Goal: Task Accomplishment & Management: Manage account settings

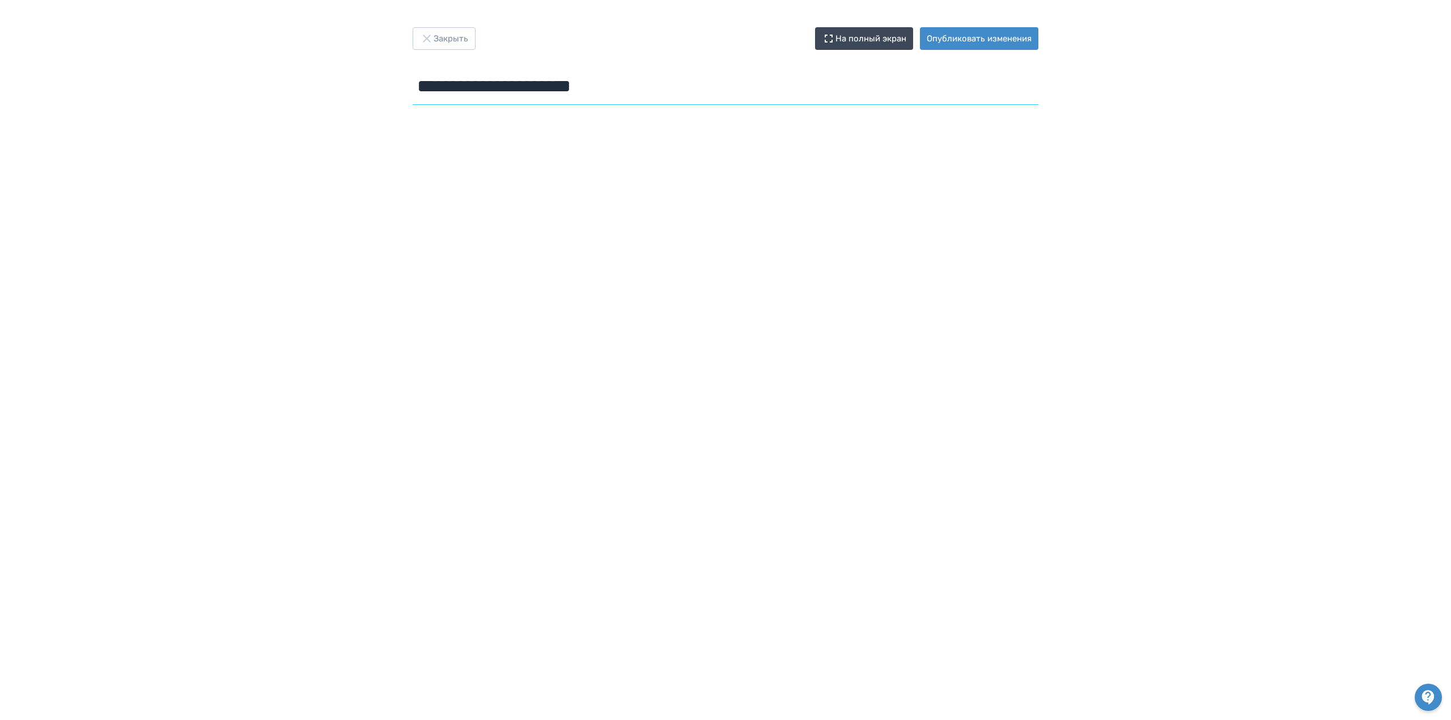
click at [654, 92] on input "**********" at bounding box center [726, 86] width 626 height 37
paste input "**********"
drag, startPoint x: 638, startPoint y: 89, endPoint x: 390, endPoint y: 111, distance: 248.7
click at [390, 111] on div "**********" at bounding box center [725, 359] width 1451 height 665
type input "**********"
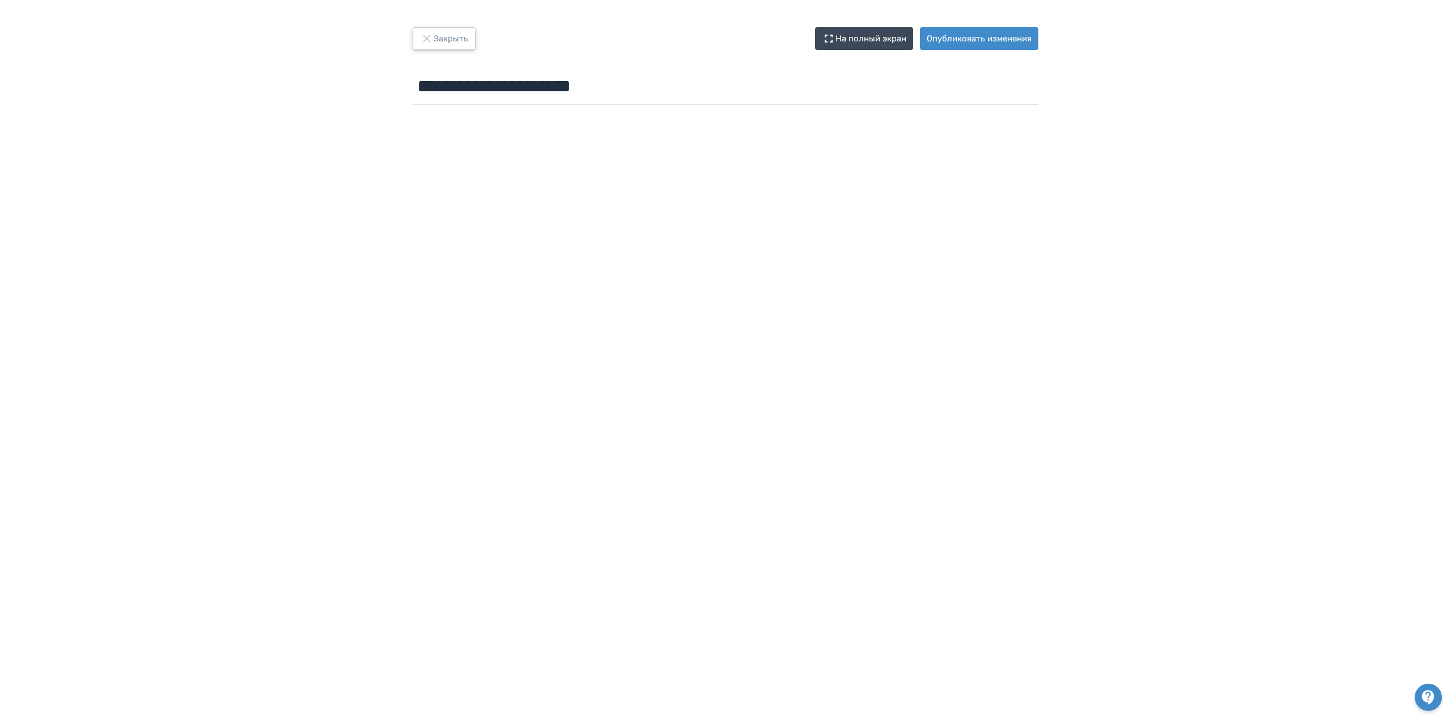
click at [438, 43] on button "Закрыть" at bounding box center [444, 38] width 63 height 23
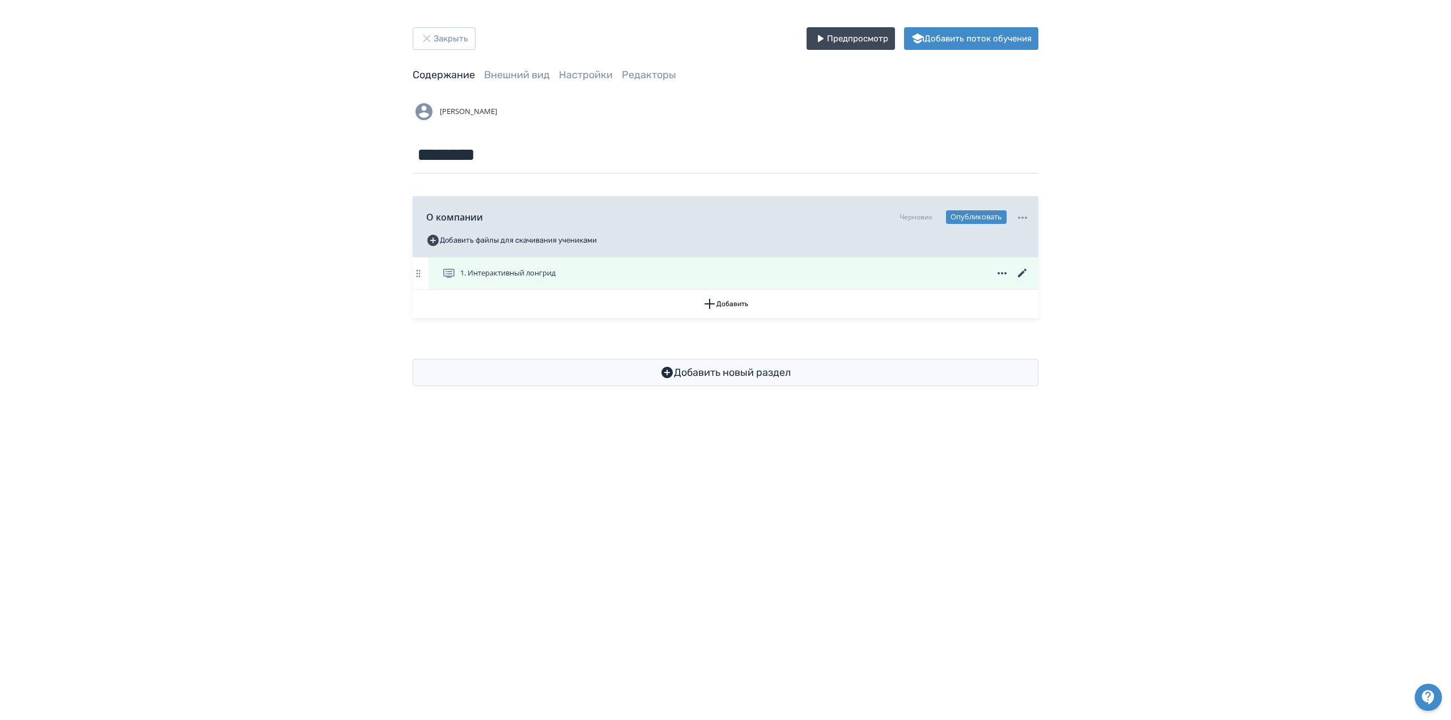
click at [1021, 274] on icon at bounding box center [1022, 273] width 9 height 9
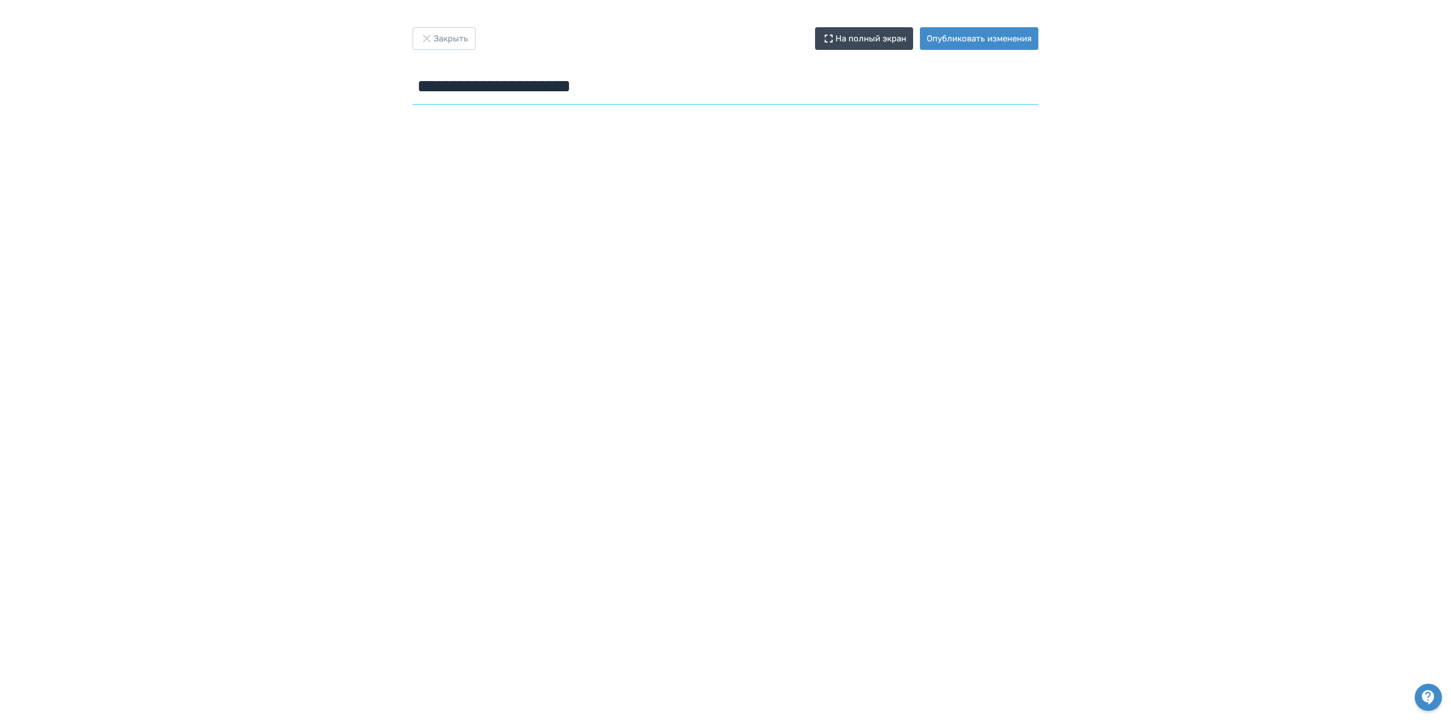
drag, startPoint x: 654, startPoint y: 91, endPoint x: 249, endPoint y: 108, distance: 405.1
click at [249, 108] on div "**********" at bounding box center [725, 359] width 1451 height 665
paste input "text"
type input "**********"
click at [449, 39] on button "Закрыть" at bounding box center [444, 38] width 63 height 23
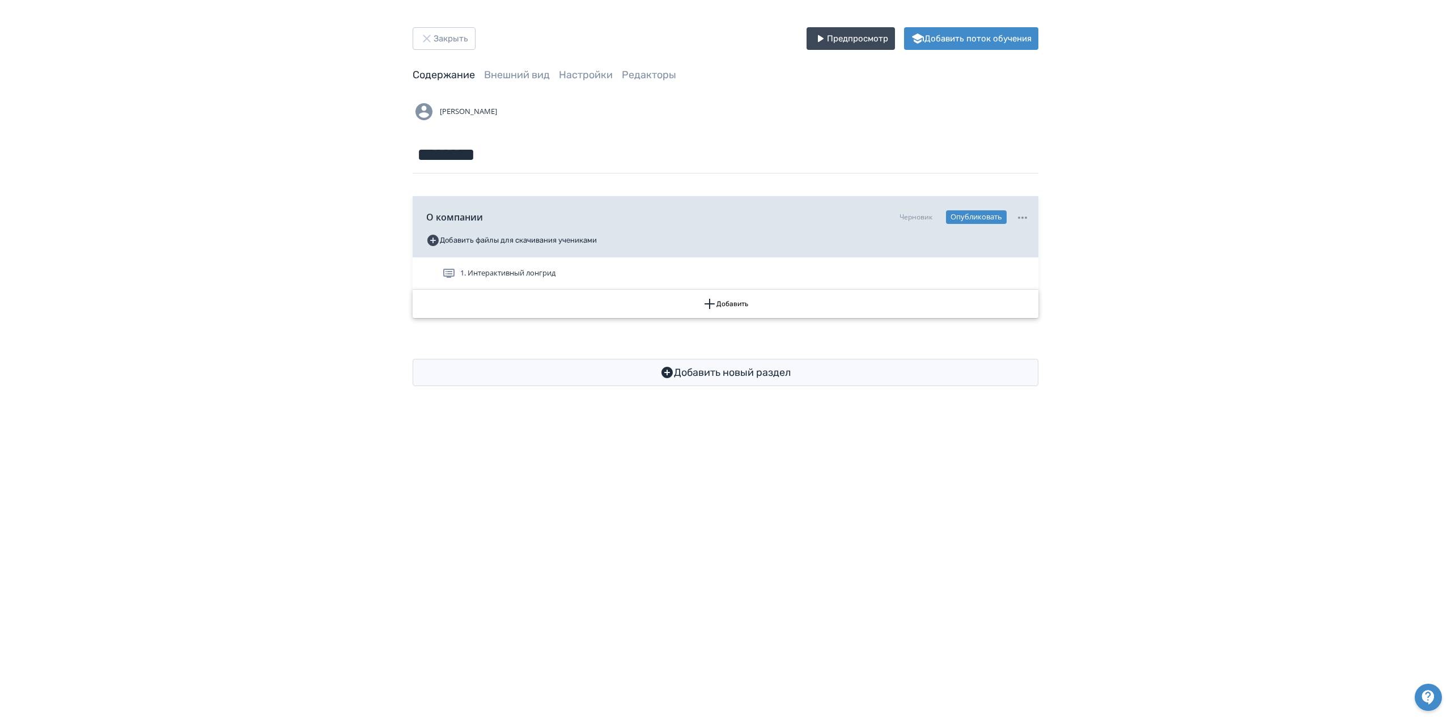
click at [731, 306] on button "Добавить" at bounding box center [726, 304] width 626 height 28
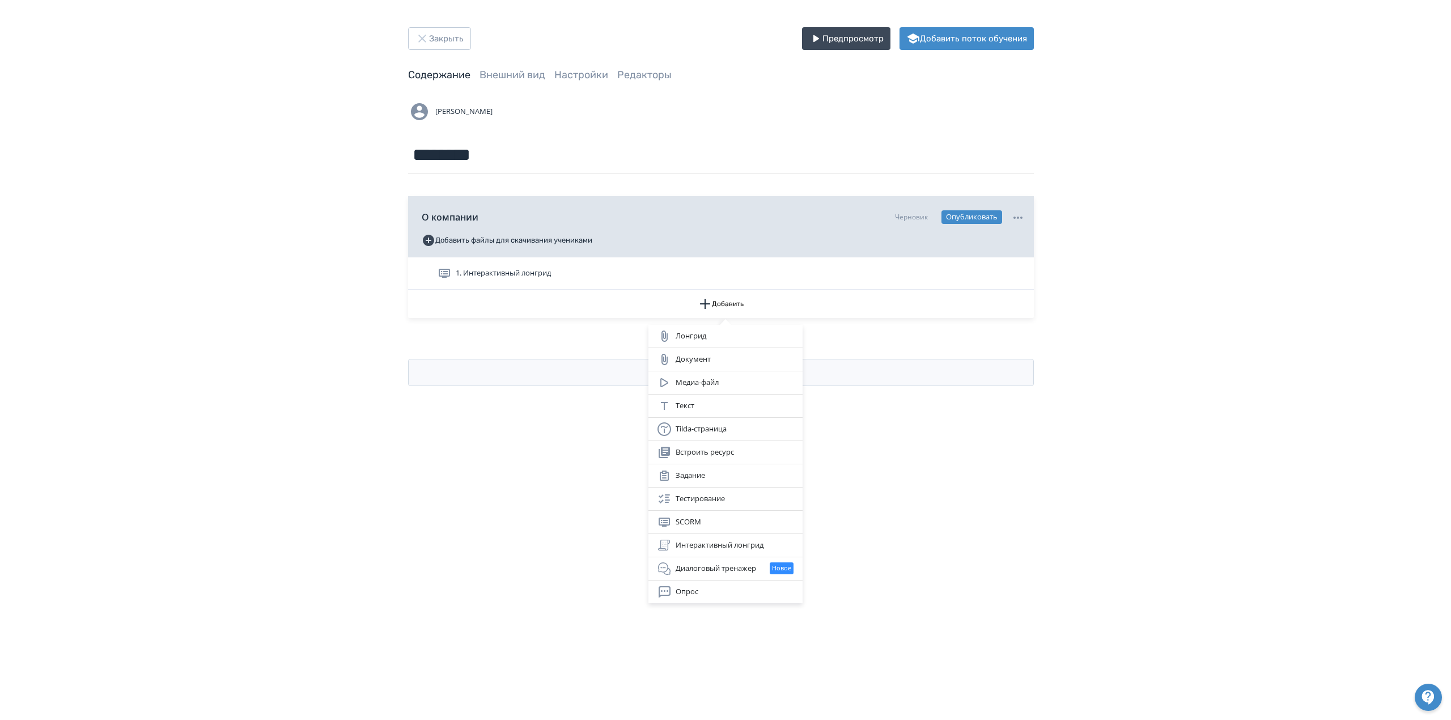
click at [683, 282] on div "Лонгрид Документ Медиа-файл Текст Tilda-страница Встроить ресурс Задание Тестир…" at bounding box center [725, 360] width 1451 height 720
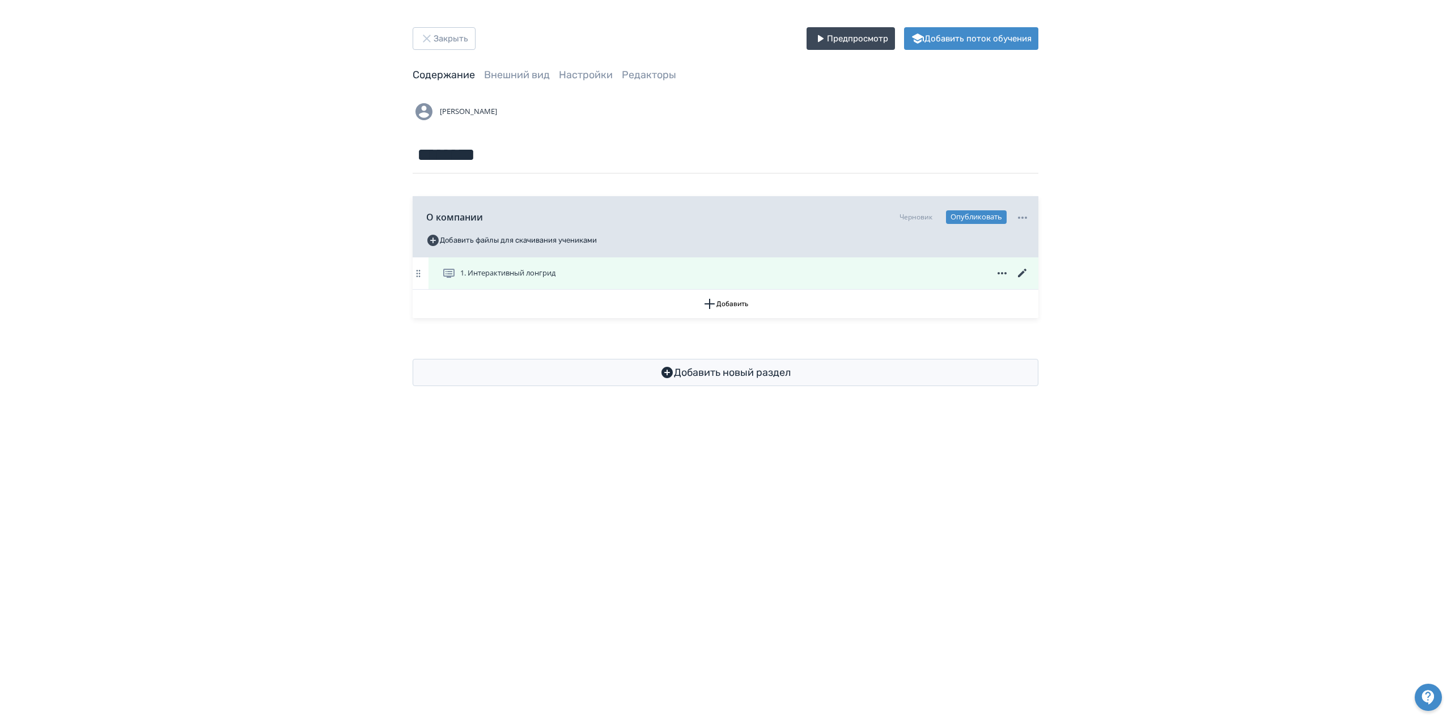
click at [1021, 271] on icon at bounding box center [1023, 273] width 14 height 14
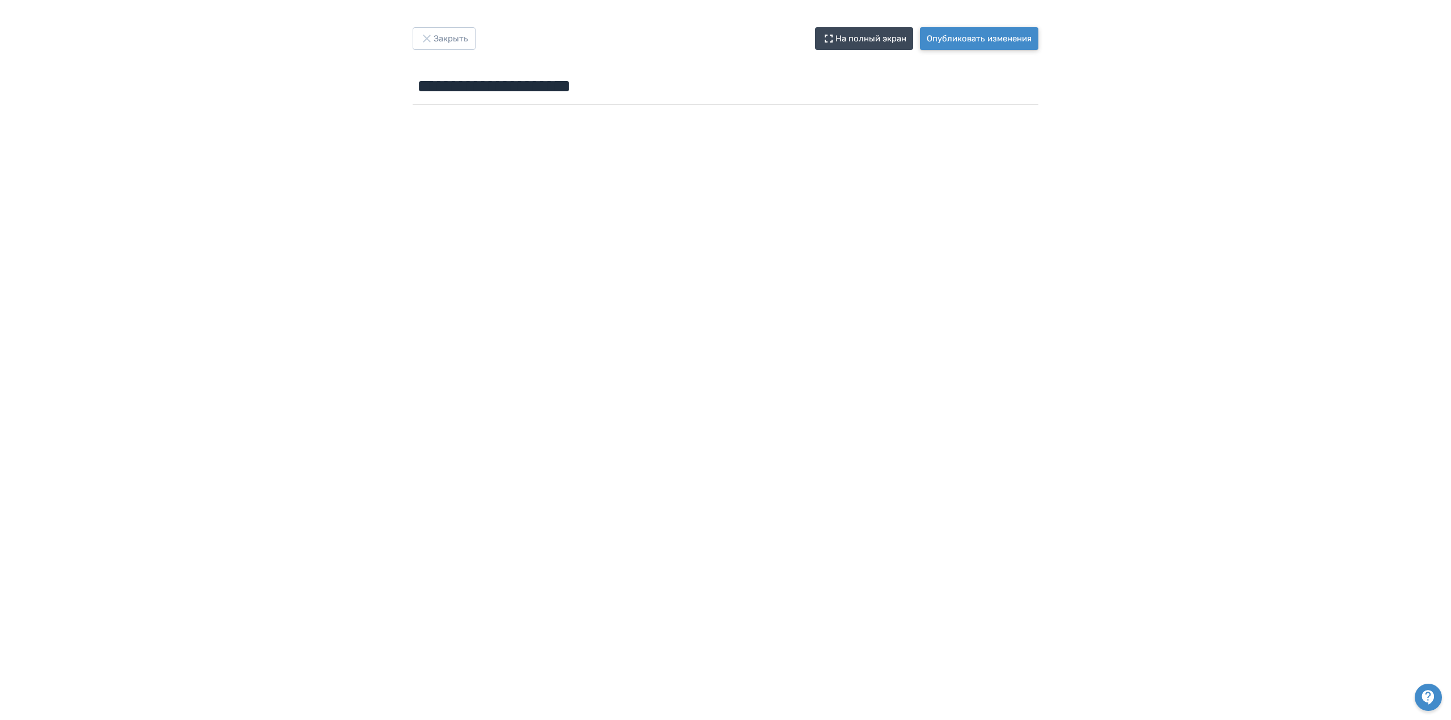
click at [958, 43] on button "Опубликовать изменения" at bounding box center [979, 38] width 118 height 23
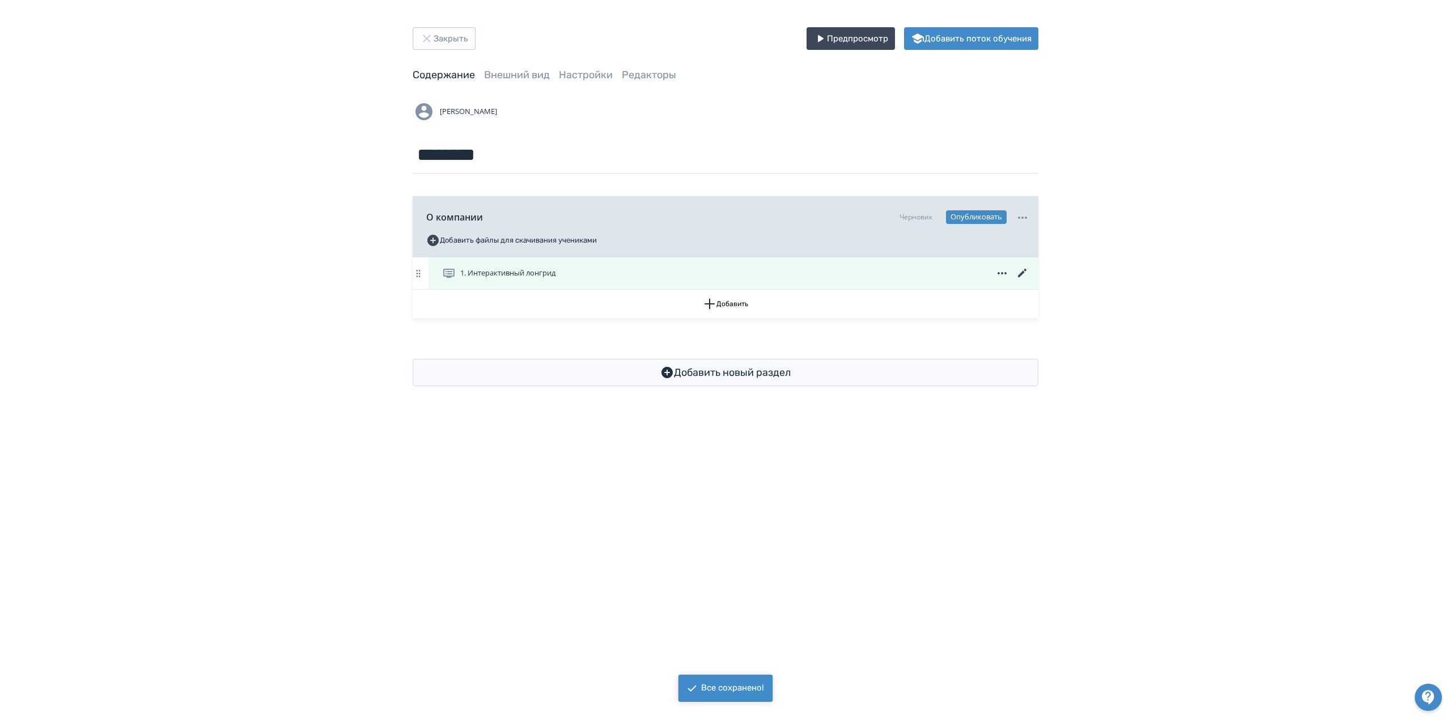
click at [1025, 272] on icon at bounding box center [1023, 273] width 14 height 14
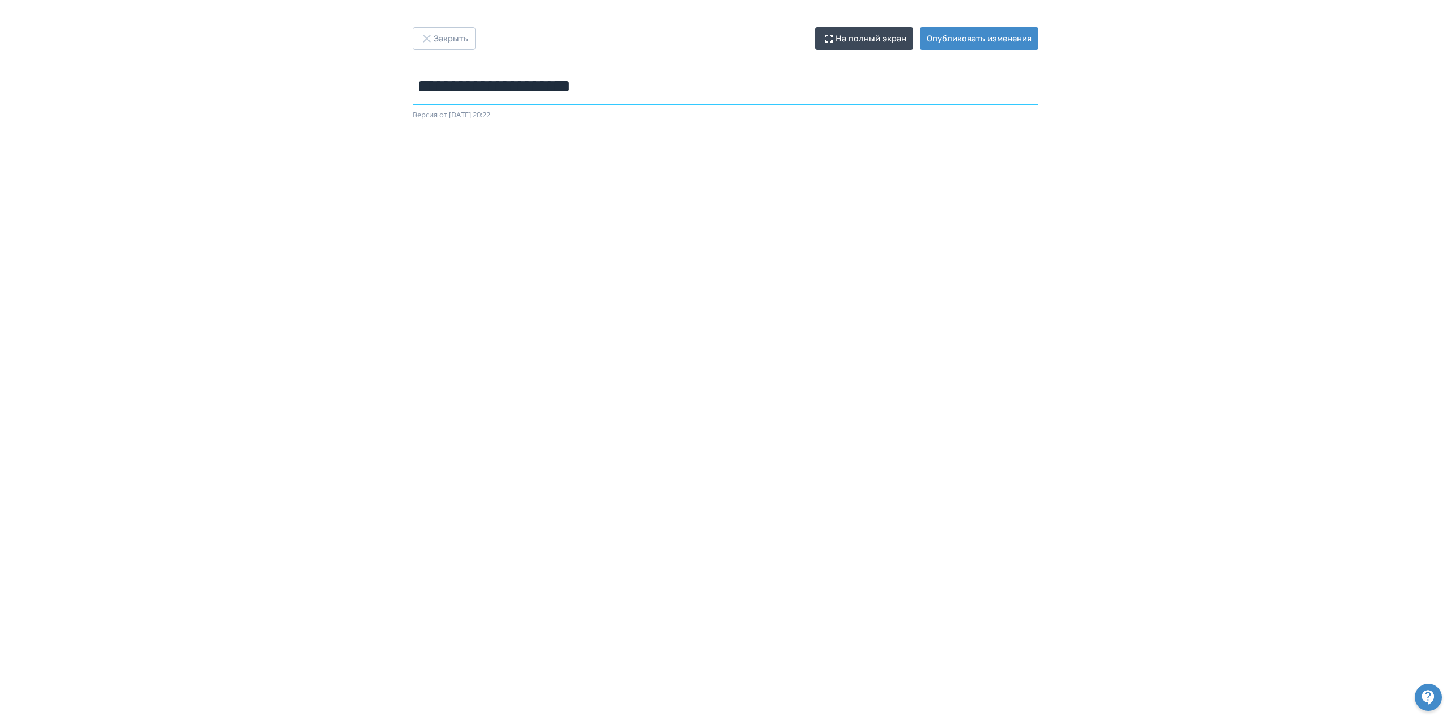
drag, startPoint x: 639, startPoint y: 87, endPoint x: 241, endPoint y: 112, distance: 399.2
click at [241, 112] on div "**********" at bounding box center [725, 359] width 1451 height 665
paste input "text"
type input "**********"
click at [963, 43] on button "Опубликовать изменения" at bounding box center [979, 38] width 118 height 23
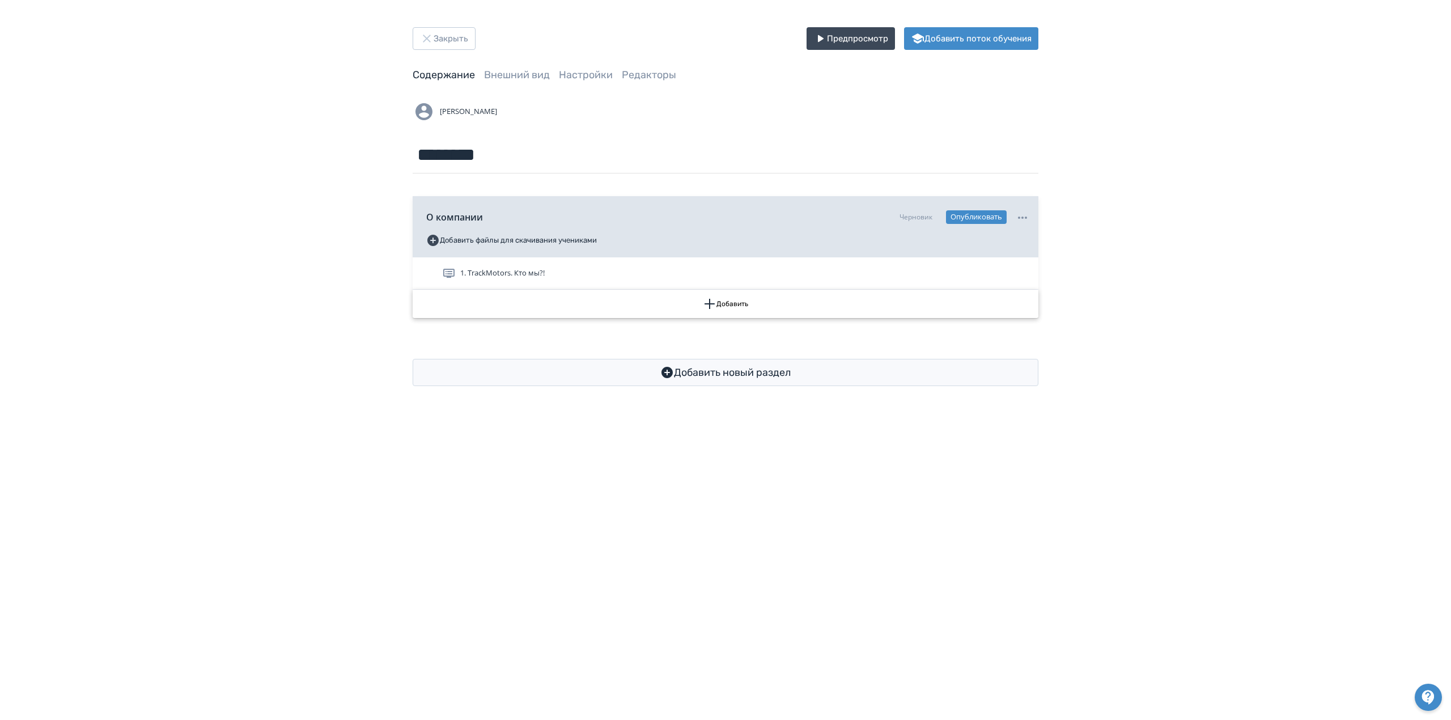
click at [724, 307] on button "Добавить" at bounding box center [726, 304] width 626 height 28
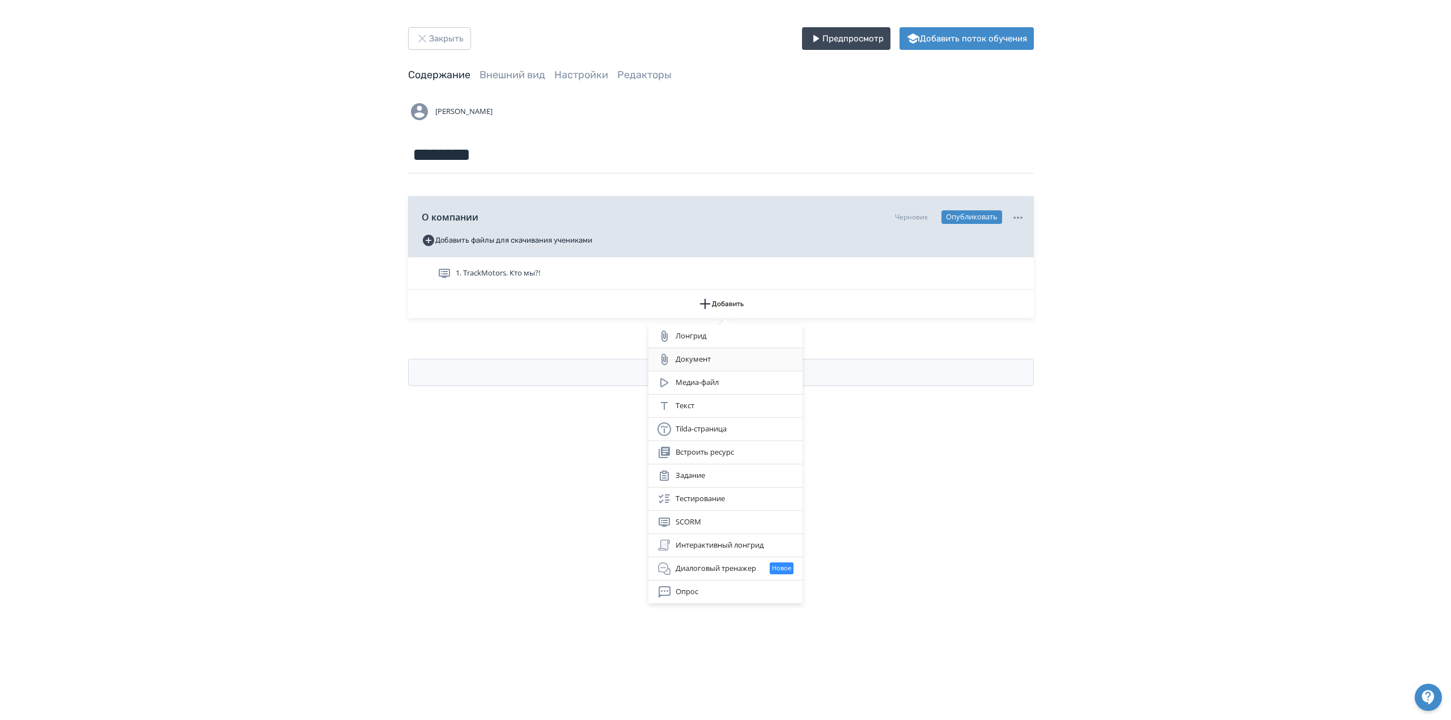
click at [701, 356] on div "Документ" at bounding box center [726, 360] width 136 height 14
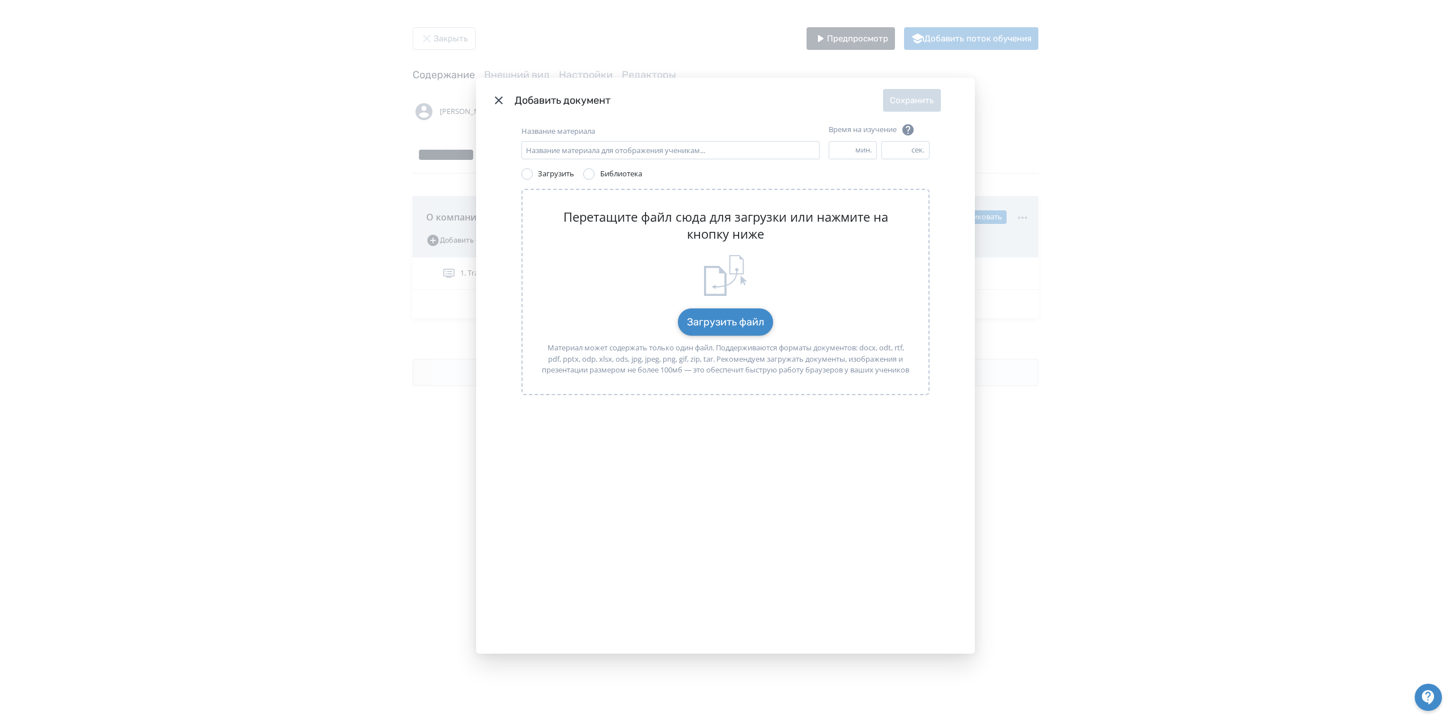
click at [715, 328] on button "Загрузить файл" at bounding box center [725, 321] width 95 height 27
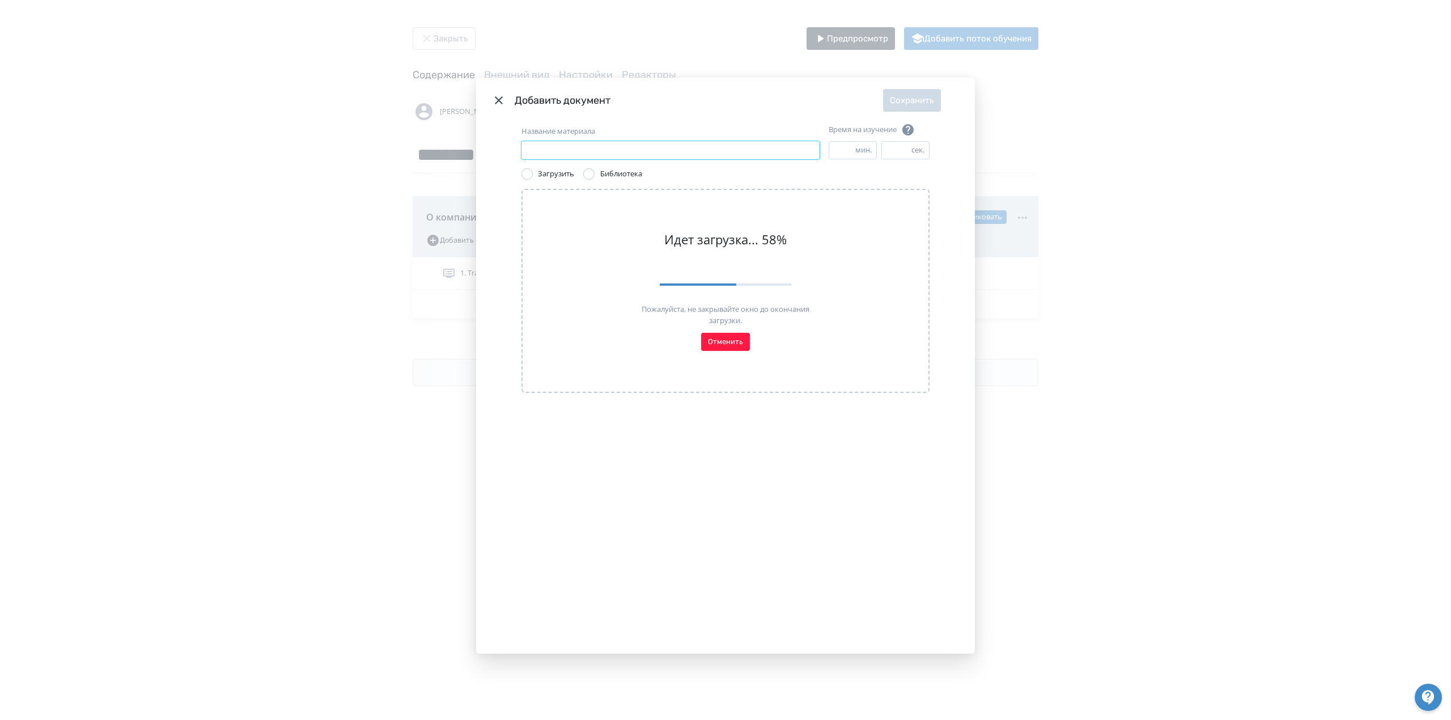
click at [588, 151] on input "Название материала" at bounding box center [670, 150] width 298 height 18
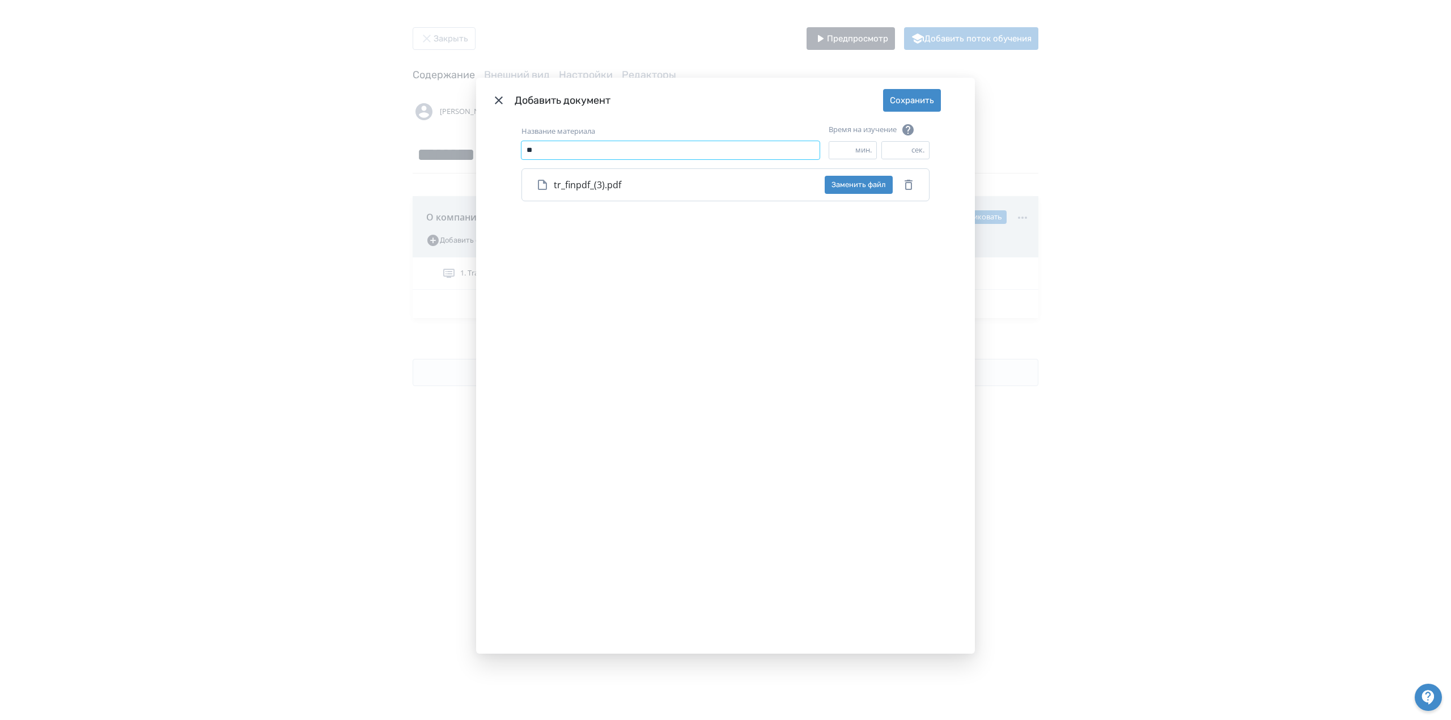
type input "*"
type input "**********"
click at [912, 101] on button "Сохранить" at bounding box center [912, 100] width 58 height 23
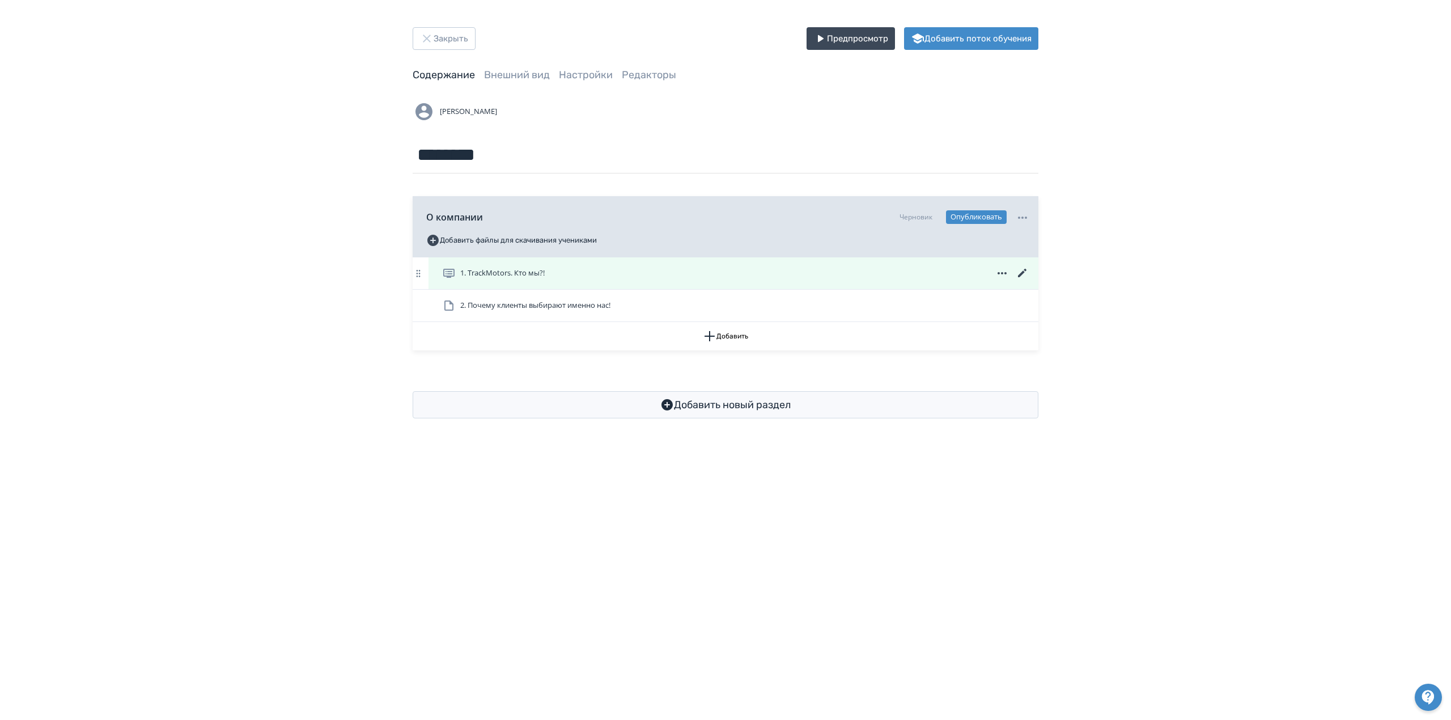
click at [545, 275] on span "1. TrackMotors. Кто мы?!" at bounding box center [502, 273] width 84 height 11
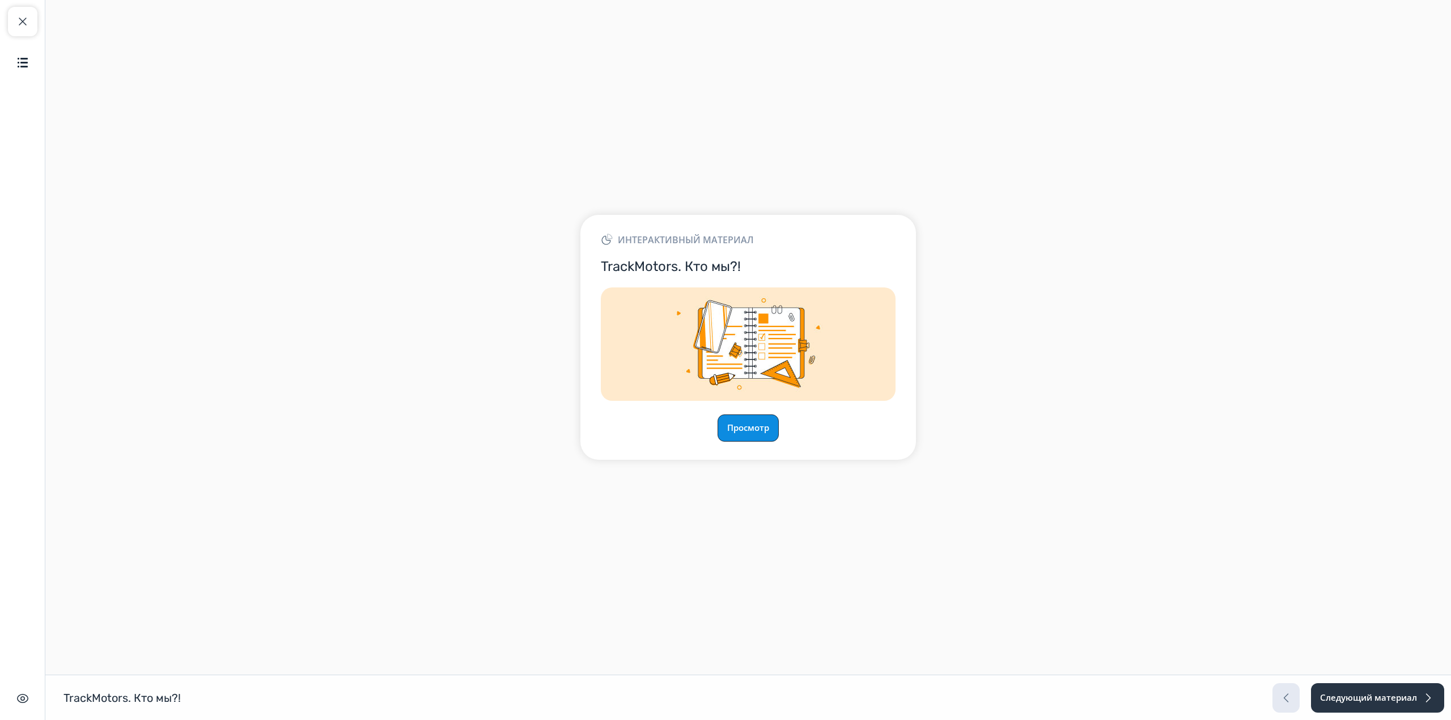
click at [749, 421] on button "Просмотр" at bounding box center [748, 427] width 61 height 27
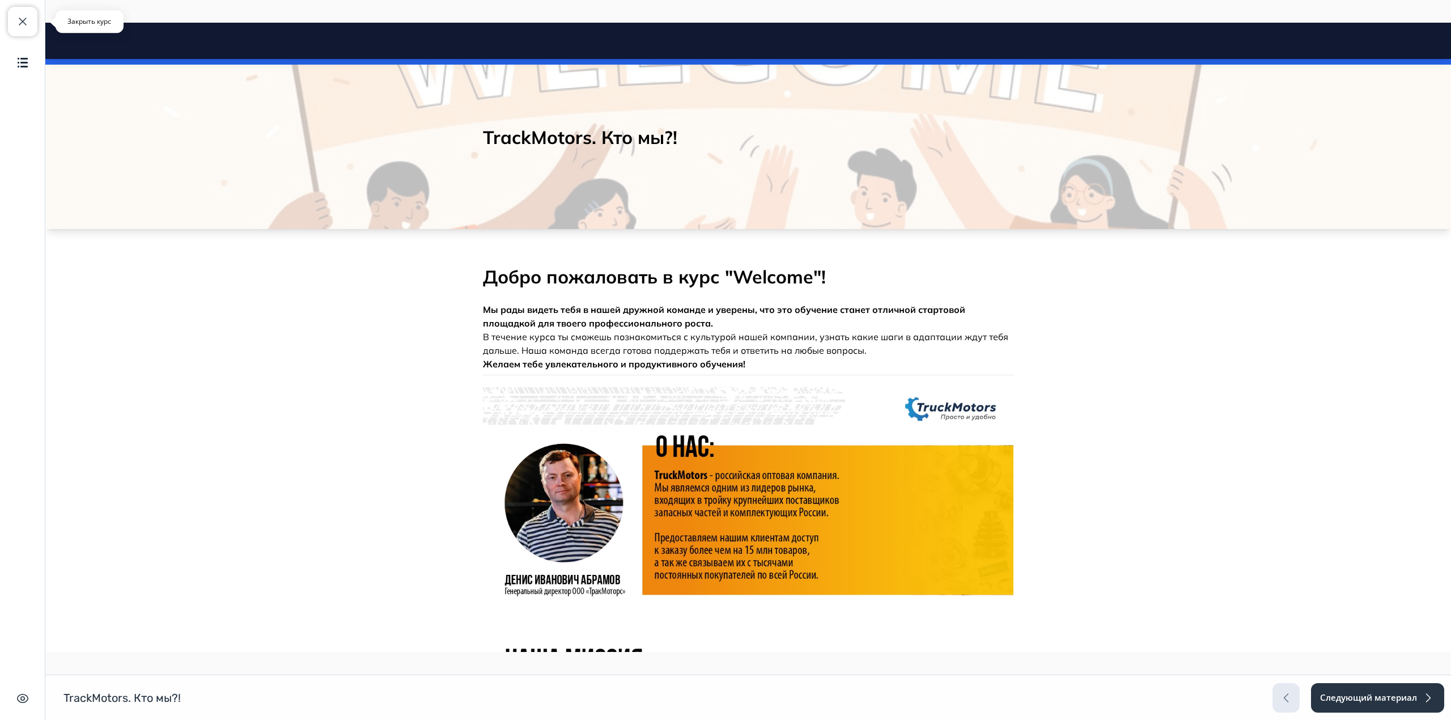
click at [9, 16] on div "Закрыть курс Содержание Скрыть интерфейс" at bounding box center [22, 360] width 45 height 720
click at [10, 16] on button "Закрыть курс" at bounding box center [22, 21] width 29 height 29
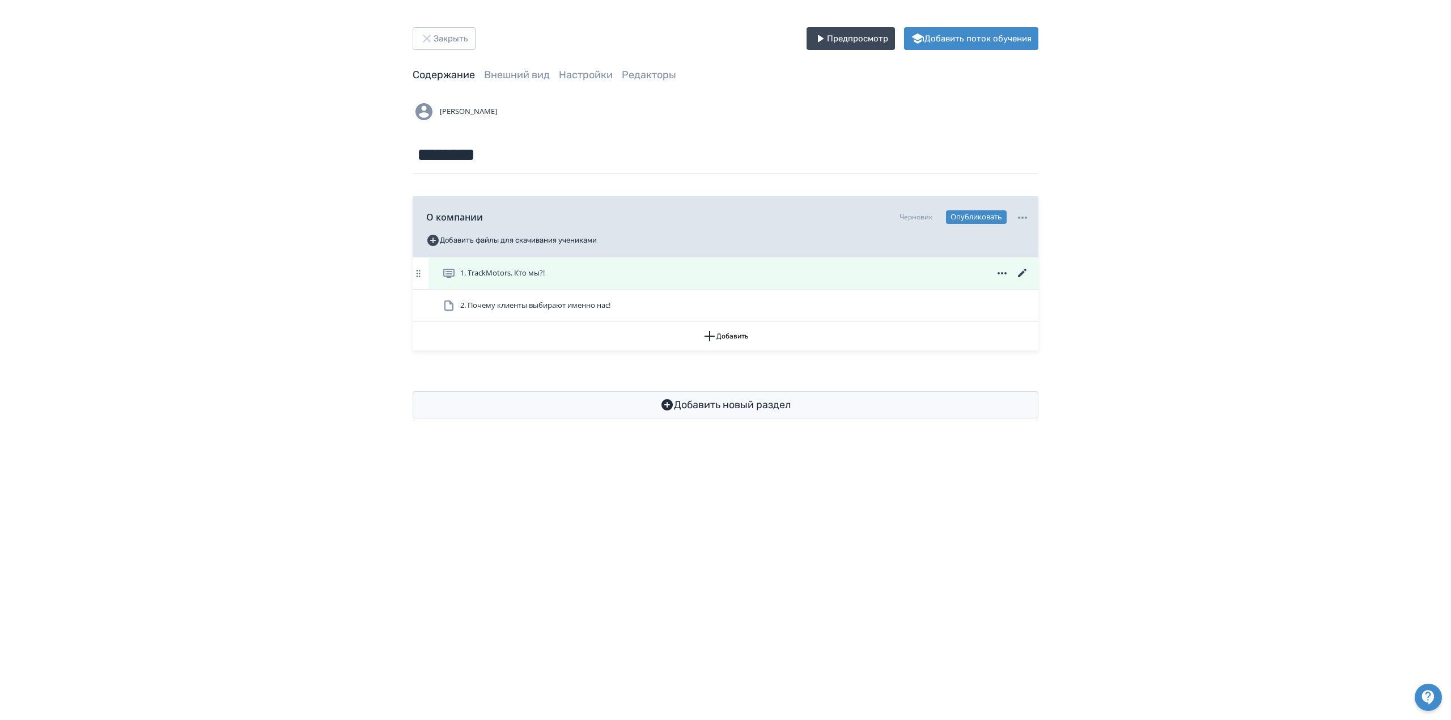
click at [1018, 271] on icon at bounding box center [1023, 273] width 14 height 14
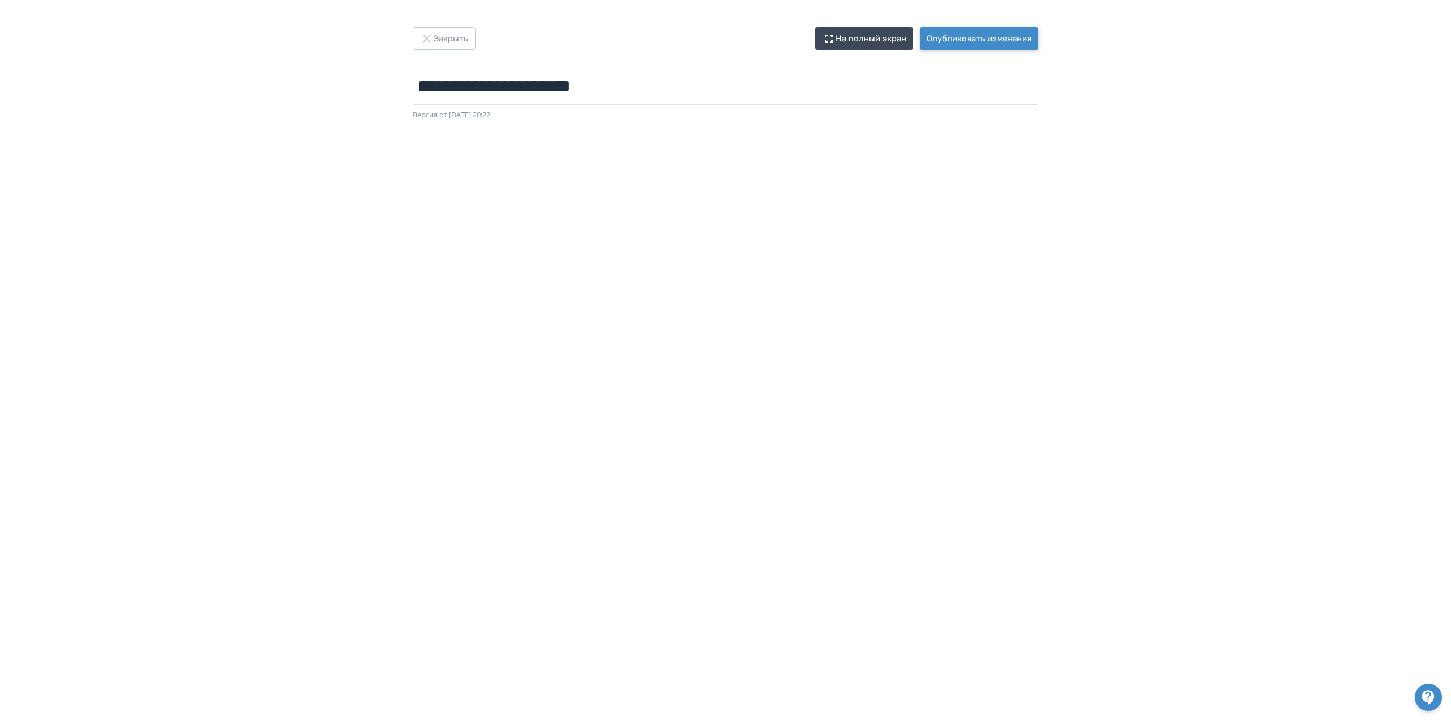
click at [964, 43] on button "Опубликовать изменения" at bounding box center [979, 38] width 118 height 23
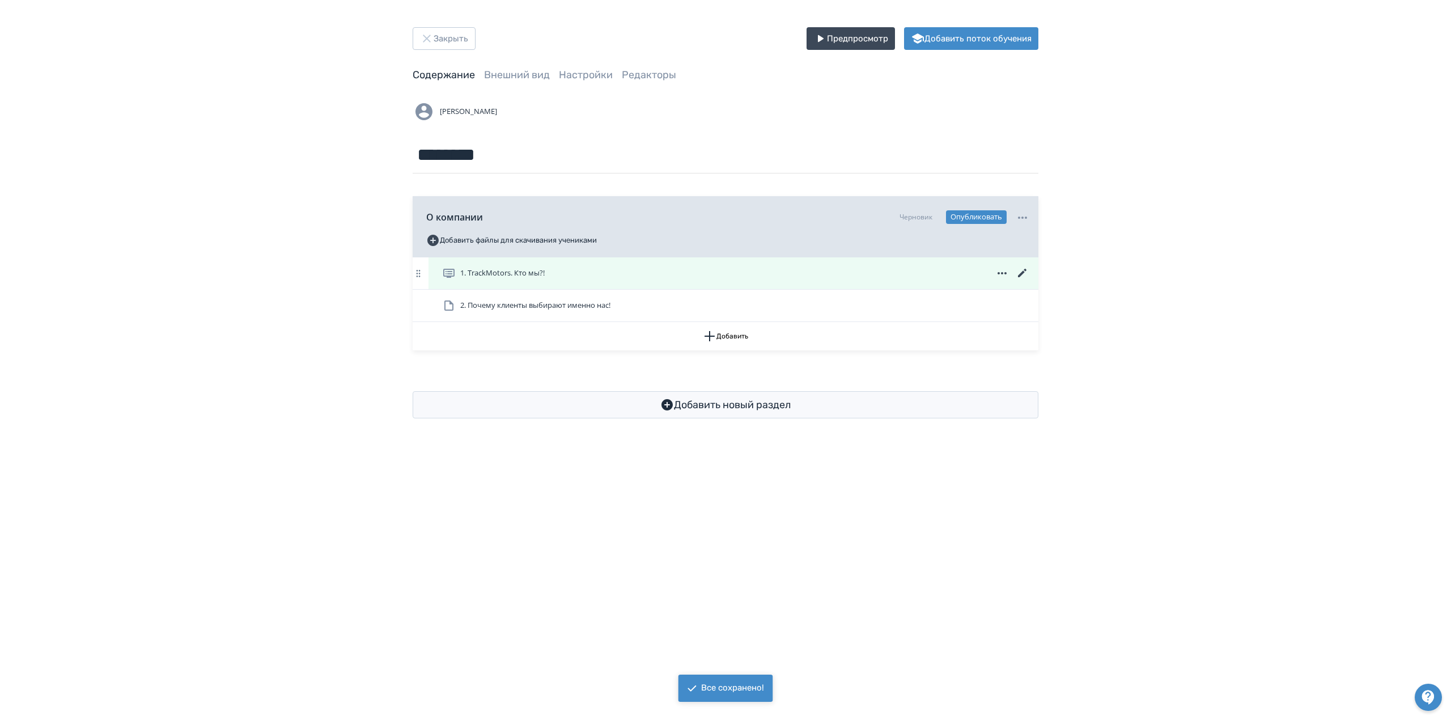
click at [696, 271] on div "1. TrackMotors. Кто мы?!" at bounding box center [735, 273] width 587 height 14
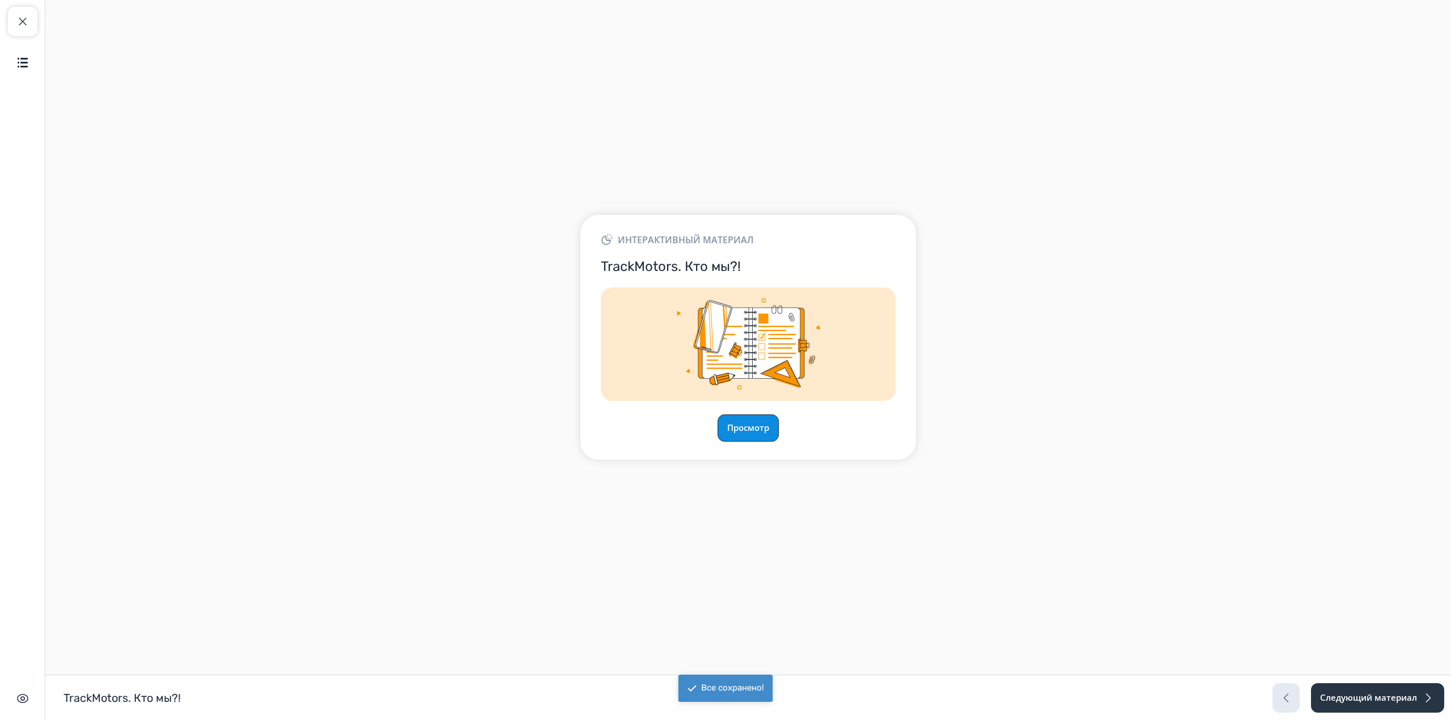
click at [749, 427] on button "Просмотр" at bounding box center [748, 427] width 61 height 27
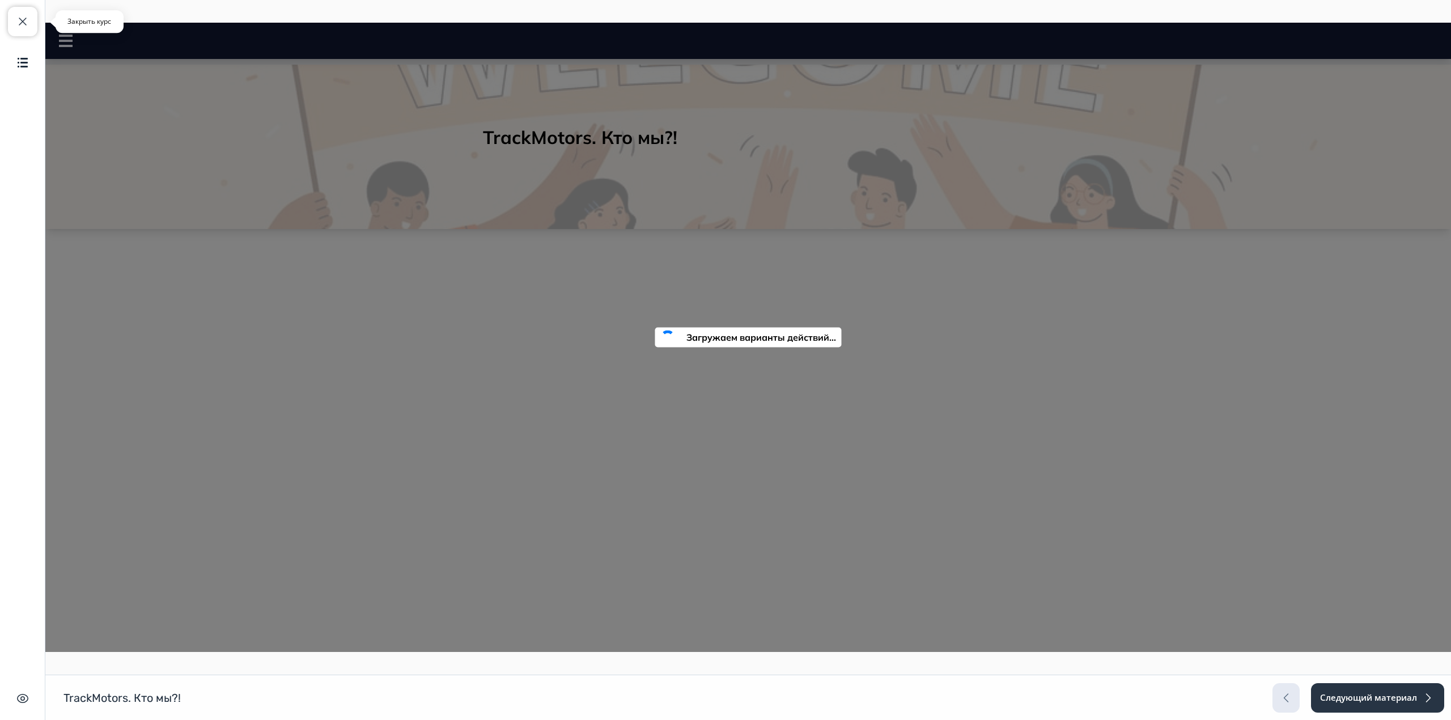
click at [28, 26] on span "button" at bounding box center [23, 22] width 14 height 14
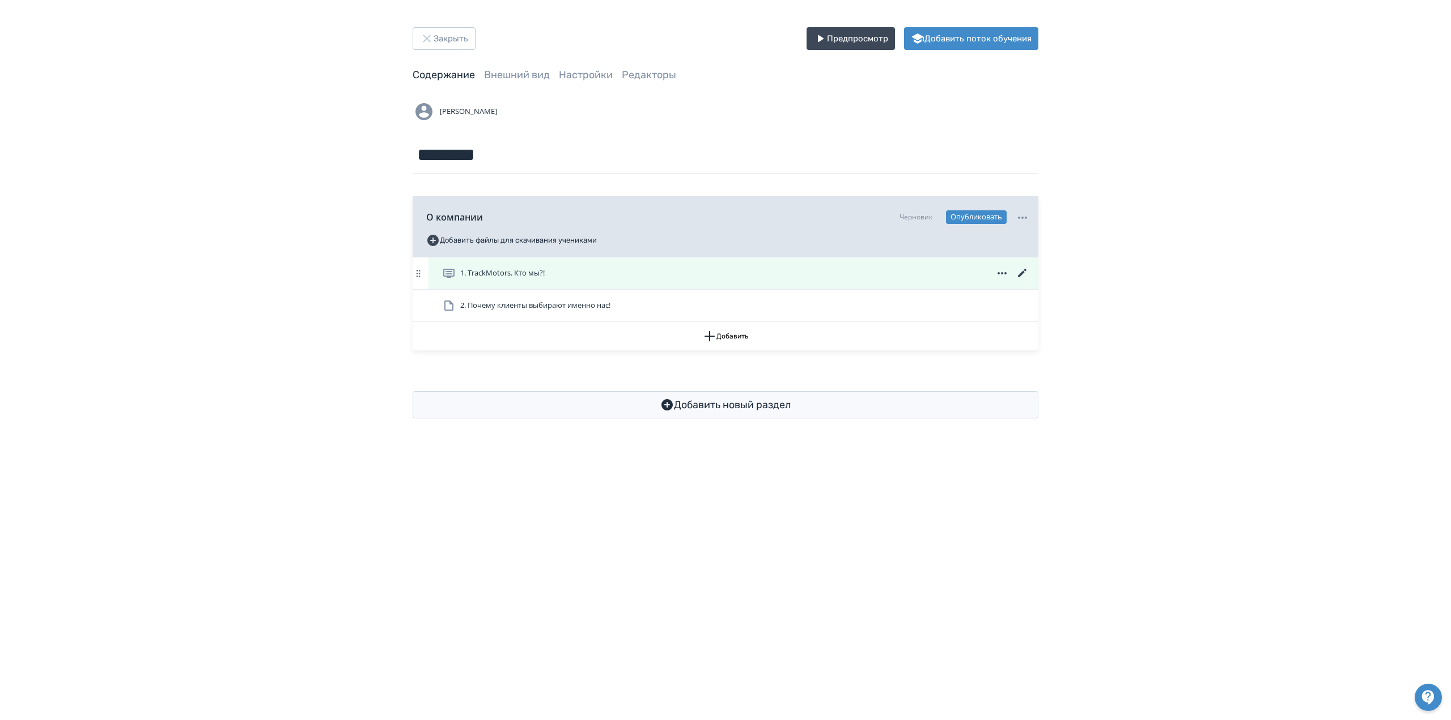
click at [951, 271] on div "1. TrackMotors. Кто мы?!" at bounding box center [735, 273] width 587 height 14
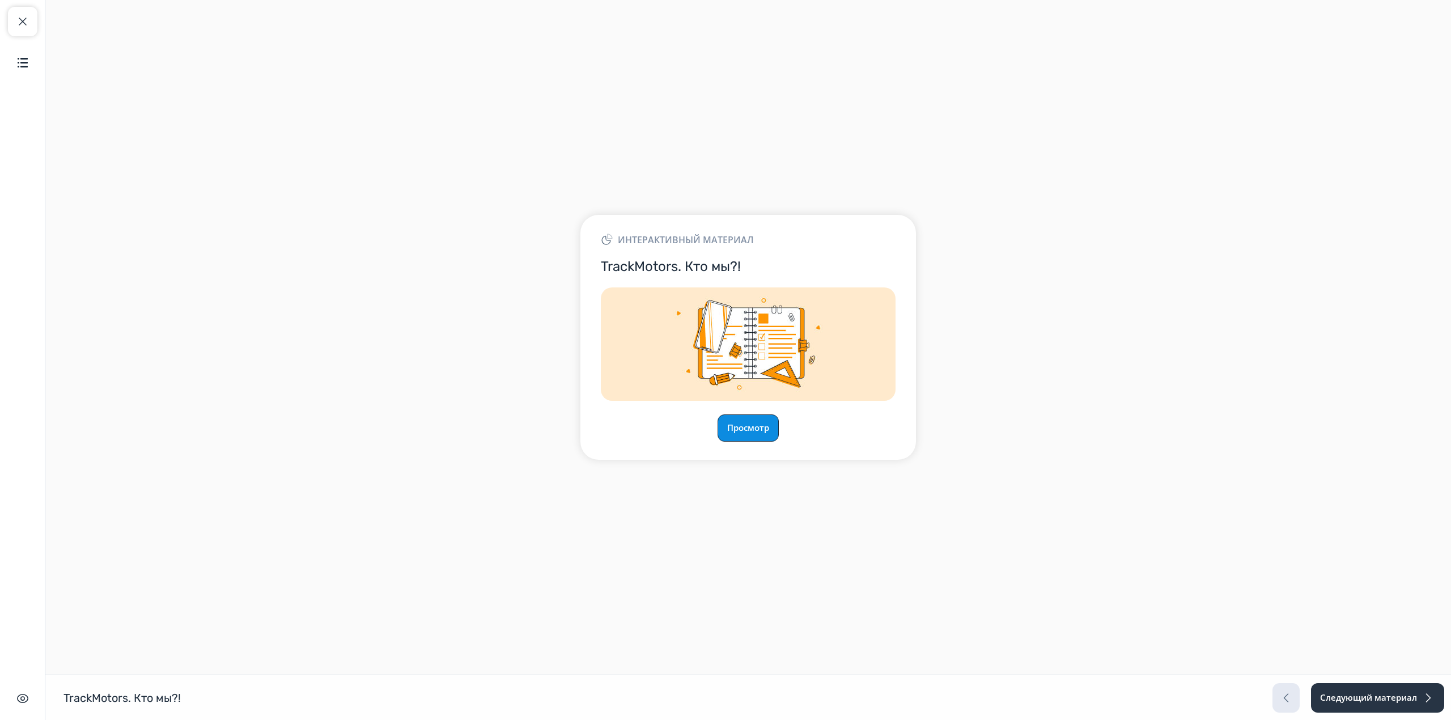
click at [749, 418] on button "Просмотр" at bounding box center [748, 427] width 61 height 27
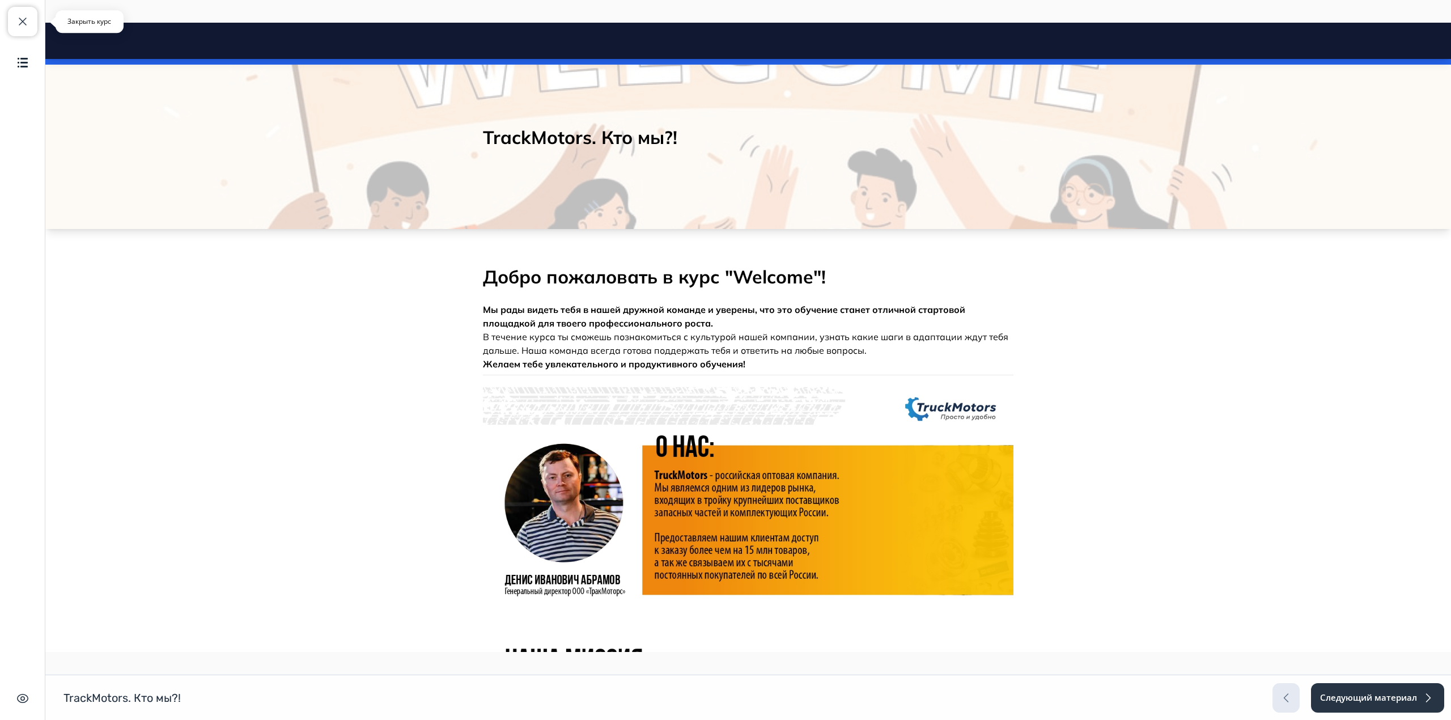
click at [16, 22] on span "button" at bounding box center [23, 22] width 14 height 14
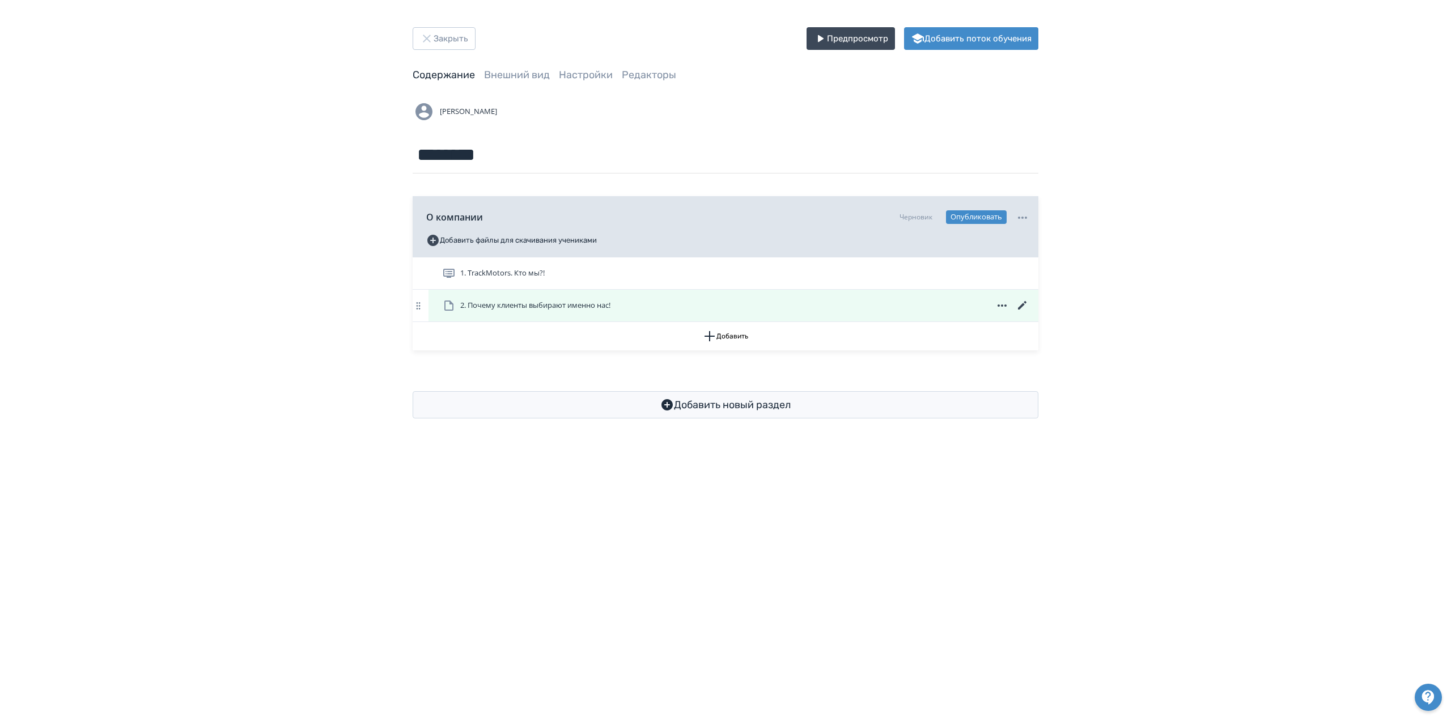
click at [535, 309] on span "2. Почему клиенты выбирают именно нас!" at bounding box center [535, 305] width 150 height 11
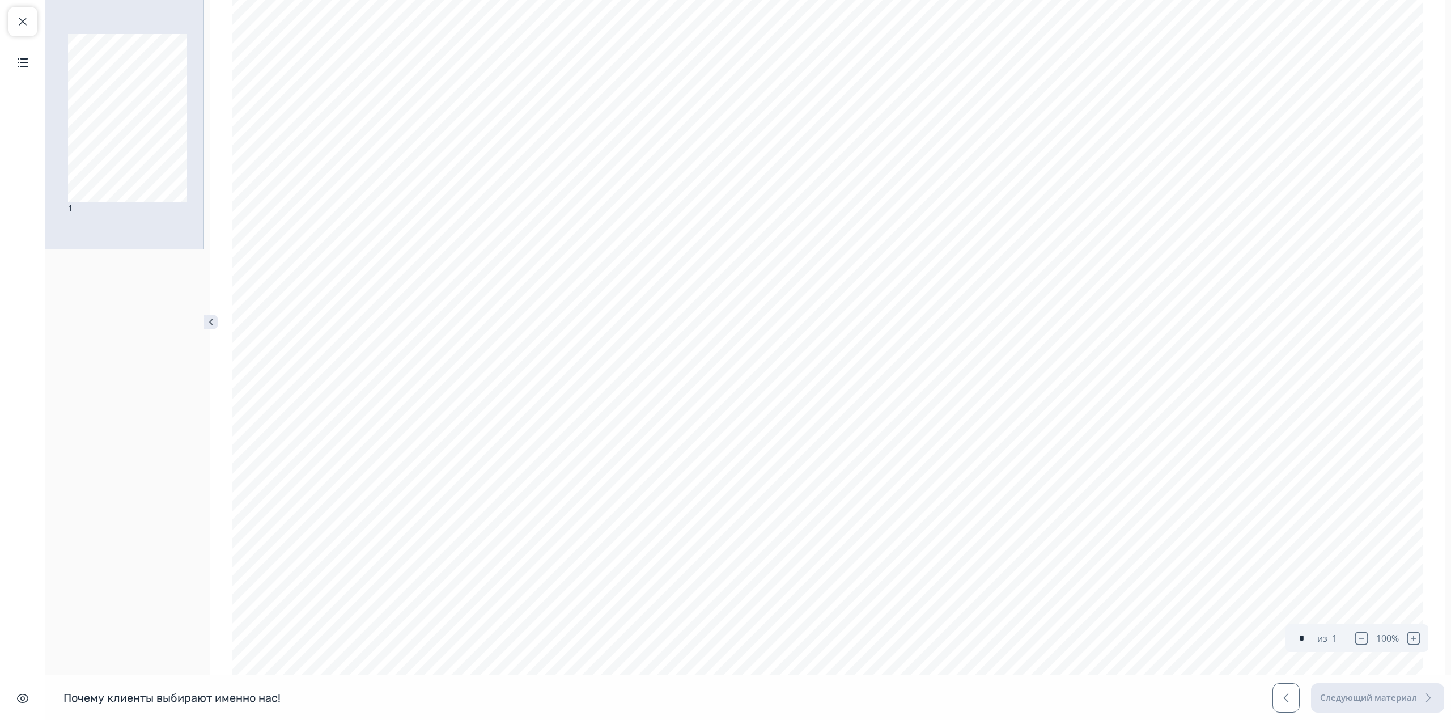
scroll to position [494, 0]
click at [16, 25] on span "button" at bounding box center [23, 22] width 14 height 14
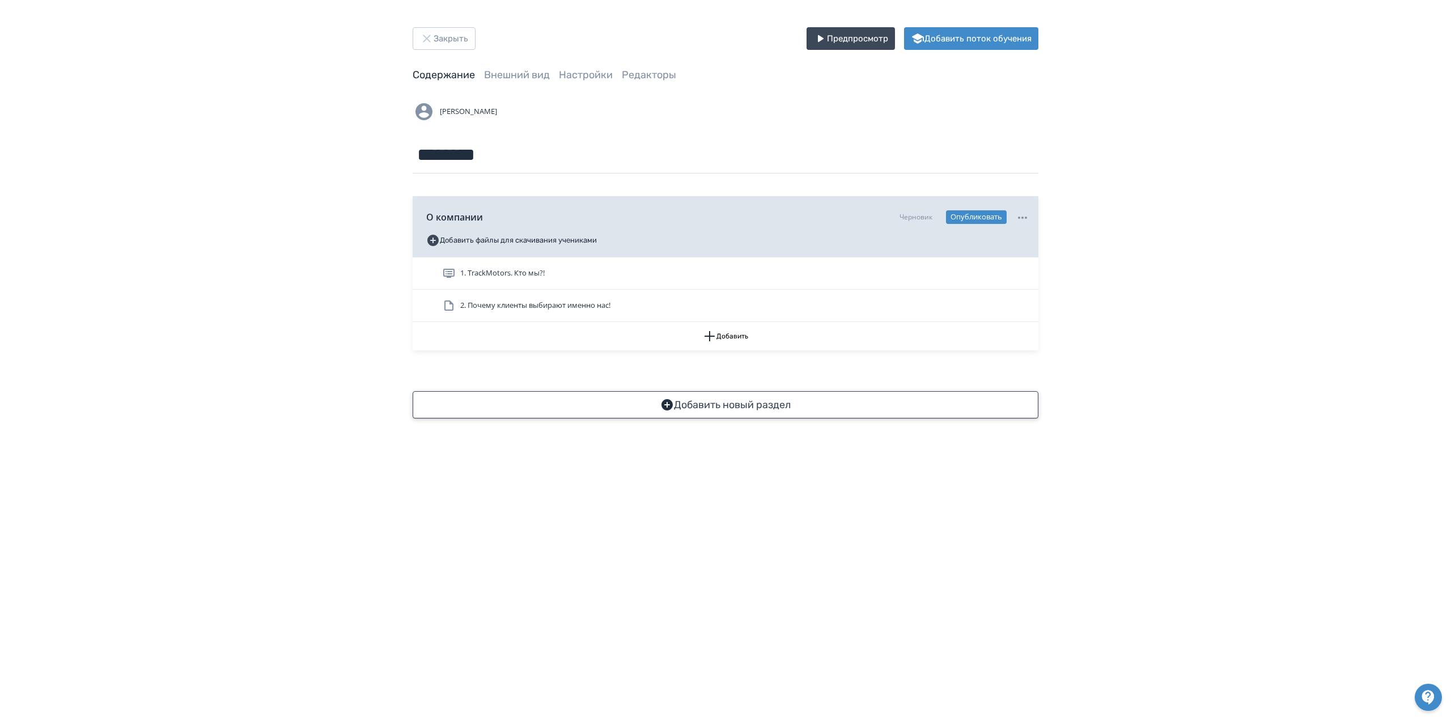
click at [684, 404] on button "Добавить новый раздел" at bounding box center [726, 404] width 626 height 27
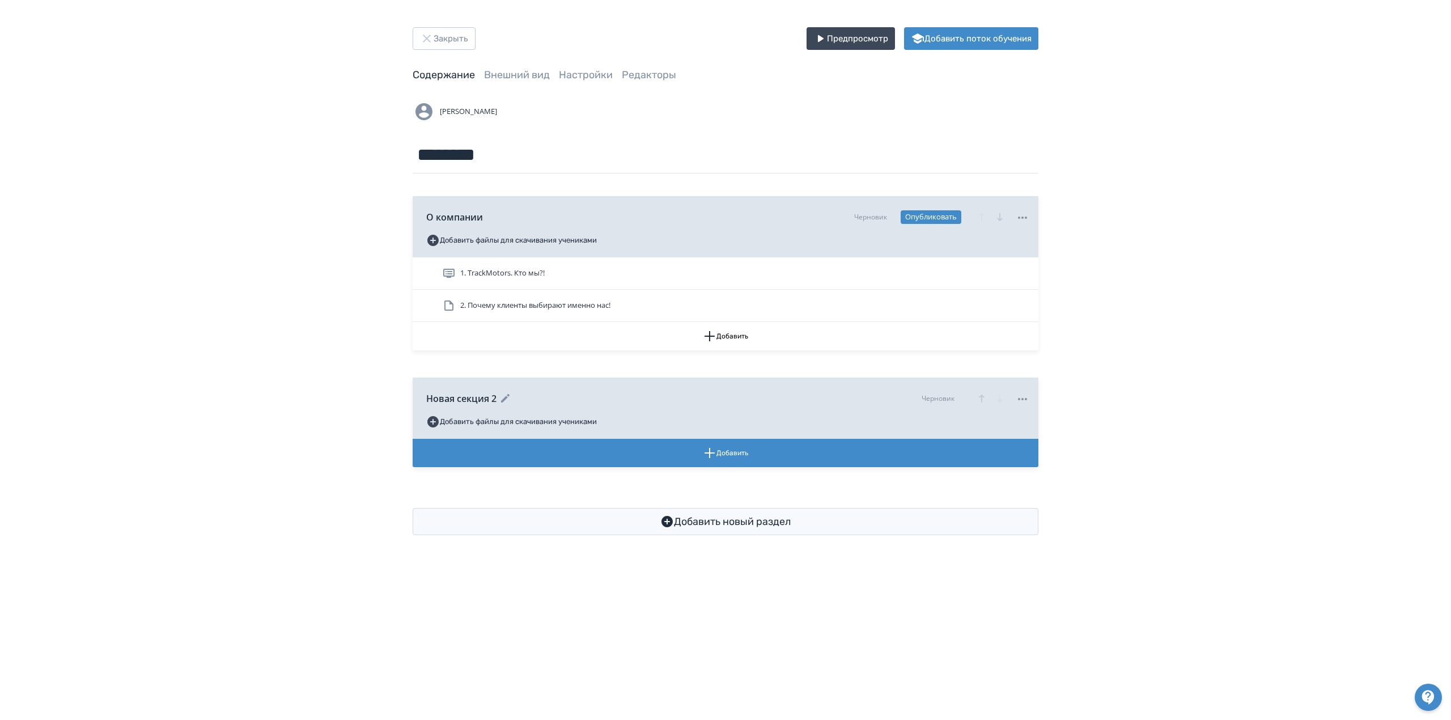
click at [511, 400] on icon at bounding box center [506, 399] width 14 height 14
drag, startPoint x: 504, startPoint y: 398, endPoint x: 391, endPoint y: 386, distance: 114.0
click at [391, 386] on div "**********" at bounding box center [725, 281] width 680 height 508
click at [434, 398] on input "**********" at bounding box center [714, 398] width 576 height 18
type input "**********"
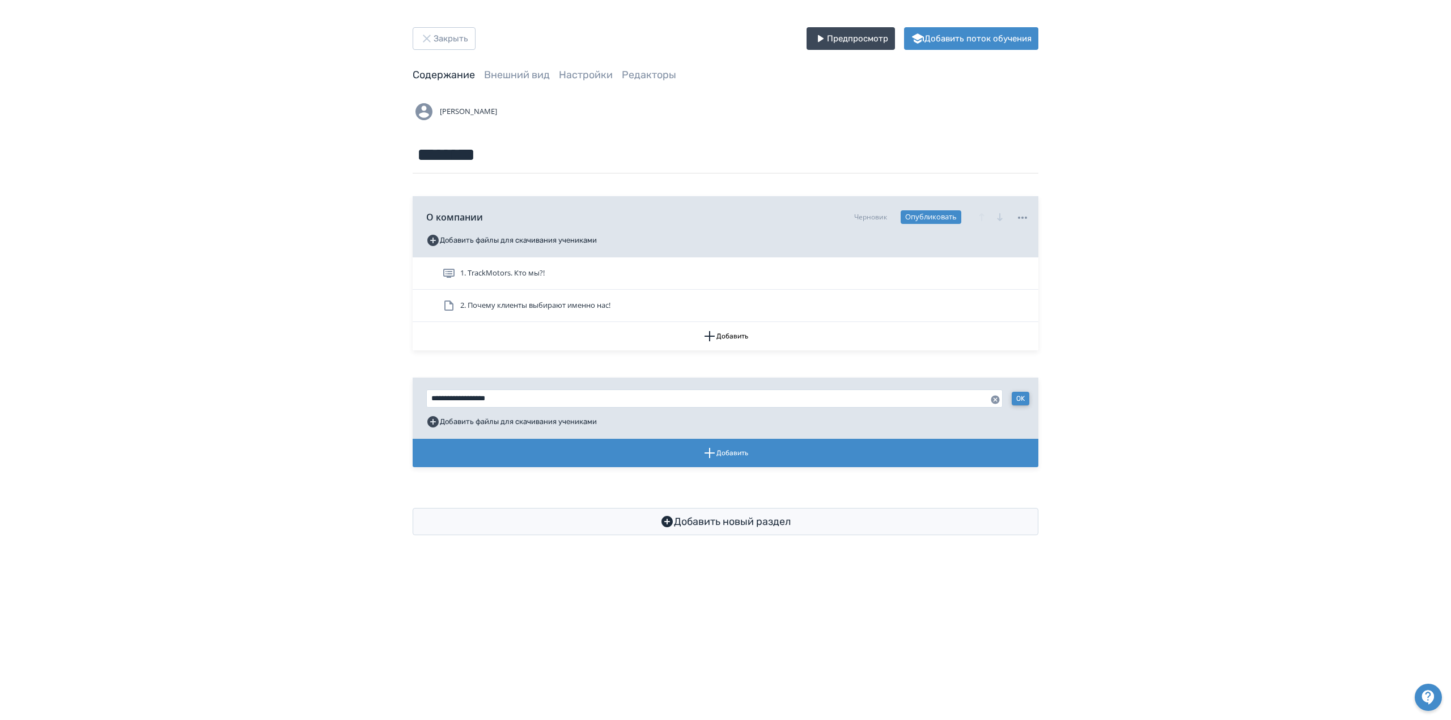
click at [1016, 399] on button "OK" at bounding box center [1021, 399] width 18 height 14
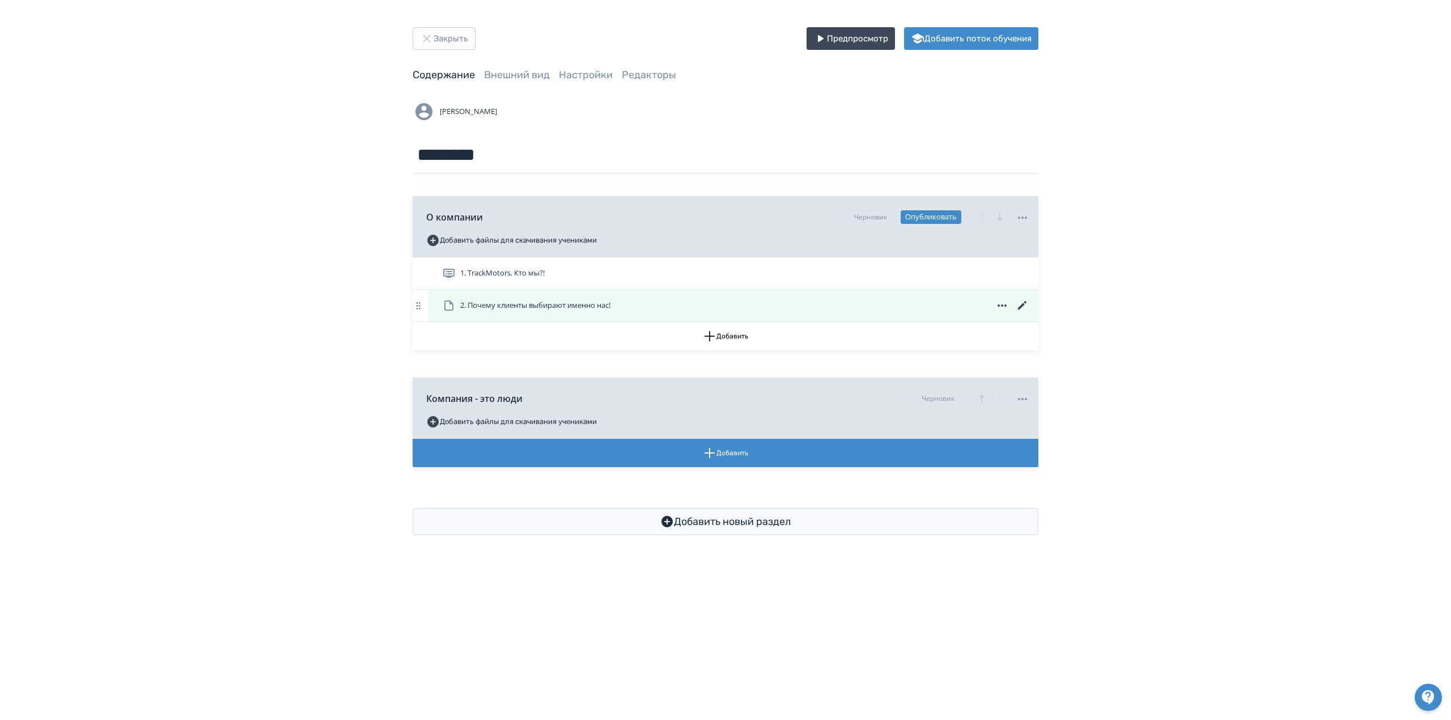
click at [585, 300] on span "2. Почему клиенты выбирают именно нас!" at bounding box center [535, 305] width 150 height 11
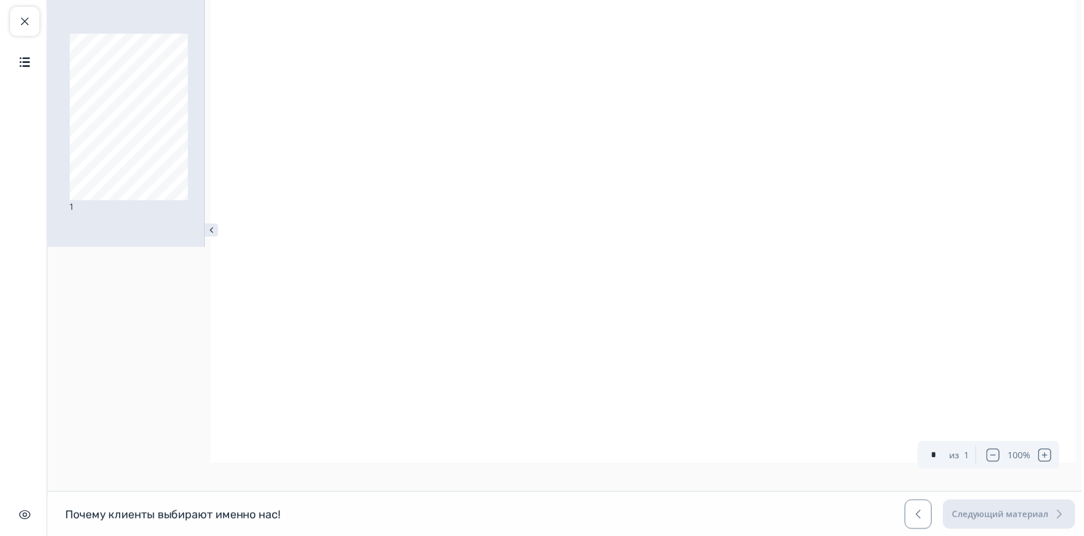
scroll to position [766, 0]
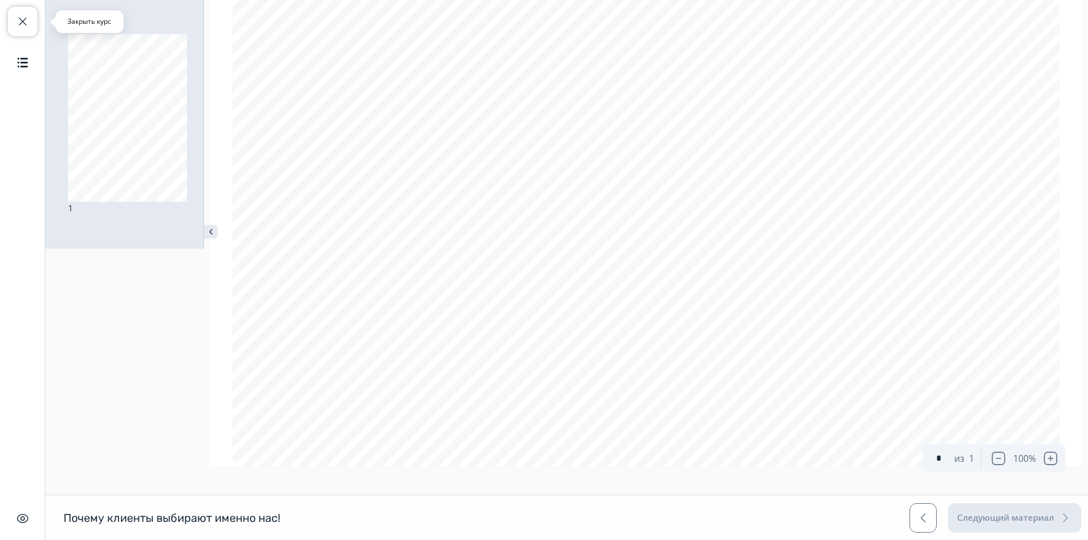
click at [24, 21] on span "button" at bounding box center [23, 22] width 14 height 14
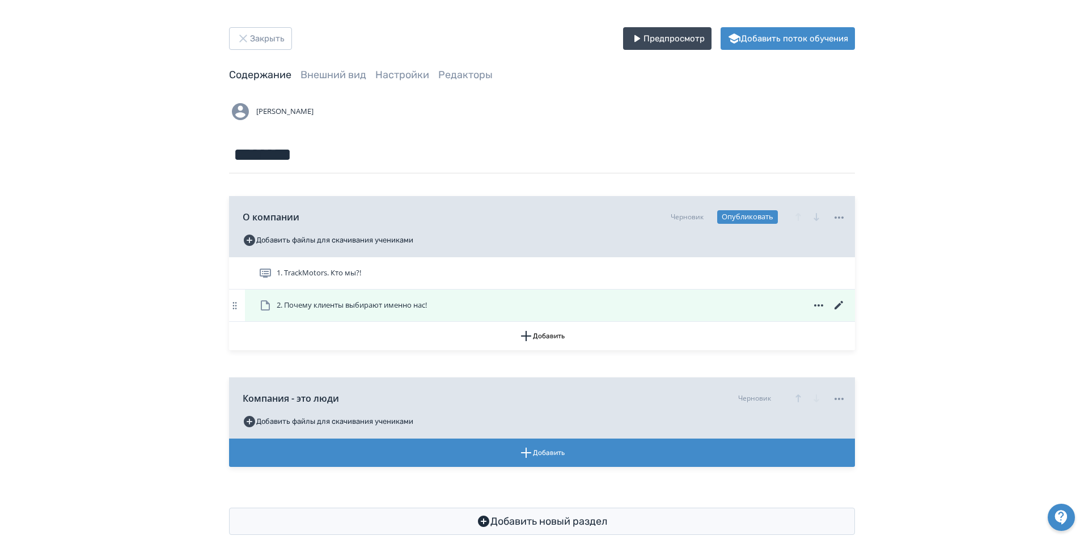
click at [813, 304] on icon at bounding box center [819, 306] width 14 height 14
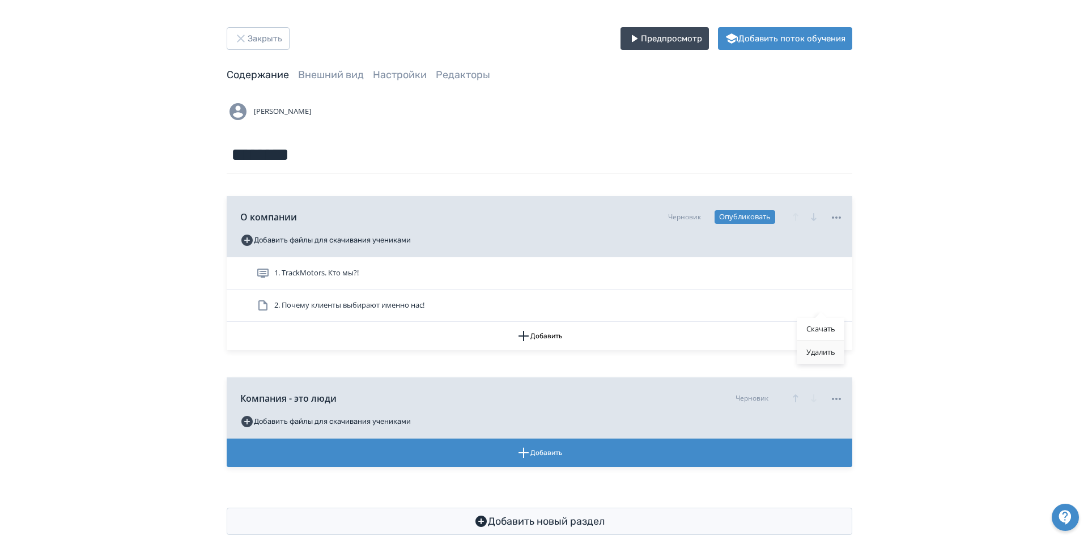
click at [815, 351] on div "Удалить" at bounding box center [821, 352] width 47 height 23
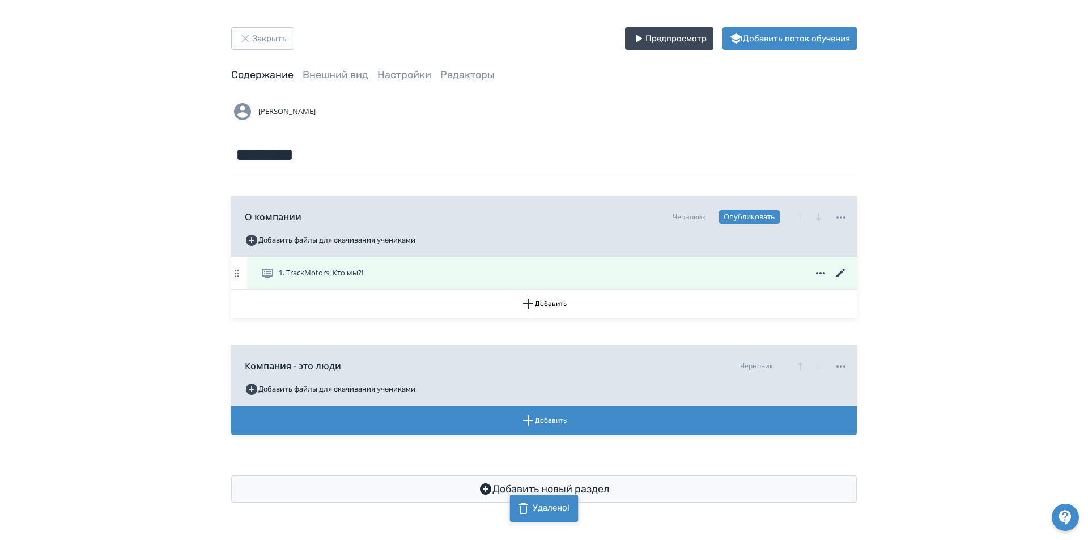
click at [837, 273] on icon at bounding box center [841, 273] width 14 height 14
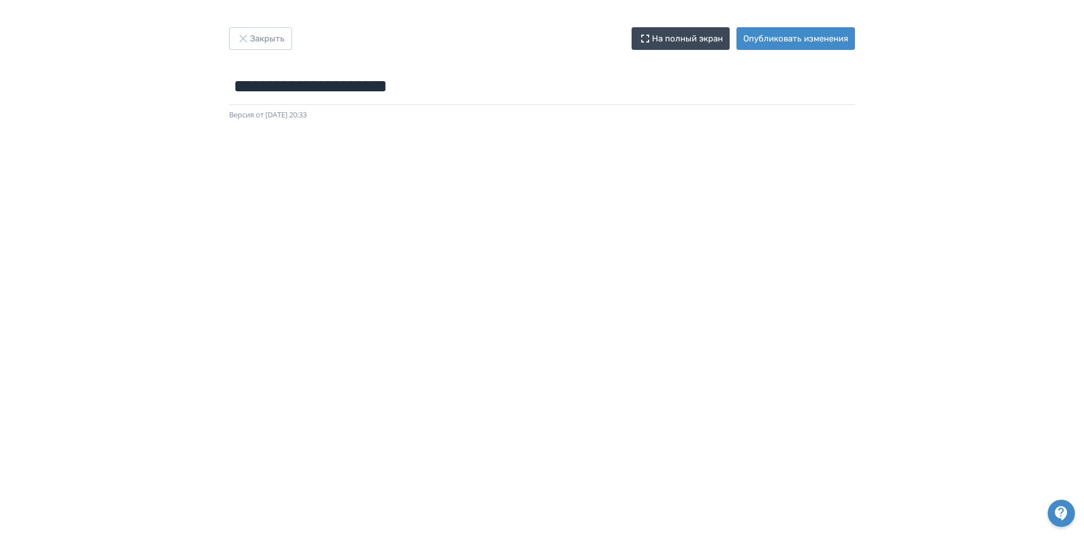
click at [777, 27] on div "**********" at bounding box center [542, 268] width 1084 height 536
click at [773, 39] on button "Опубликовать изменения" at bounding box center [795, 38] width 118 height 23
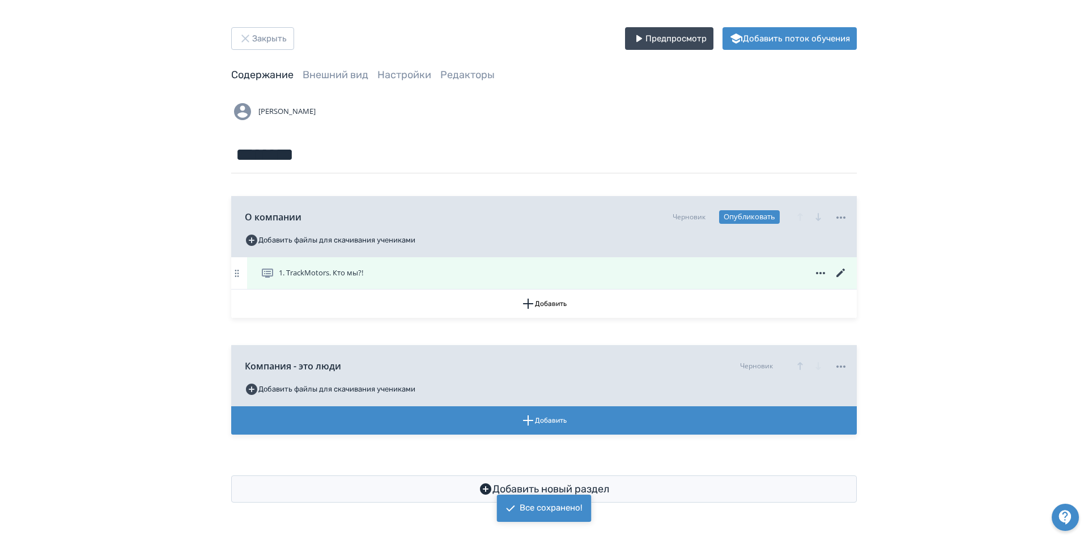
click at [340, 273] on span "1. TrackMotors. Кто мы?!" at bounding box center [321, 273] width 84 height 11
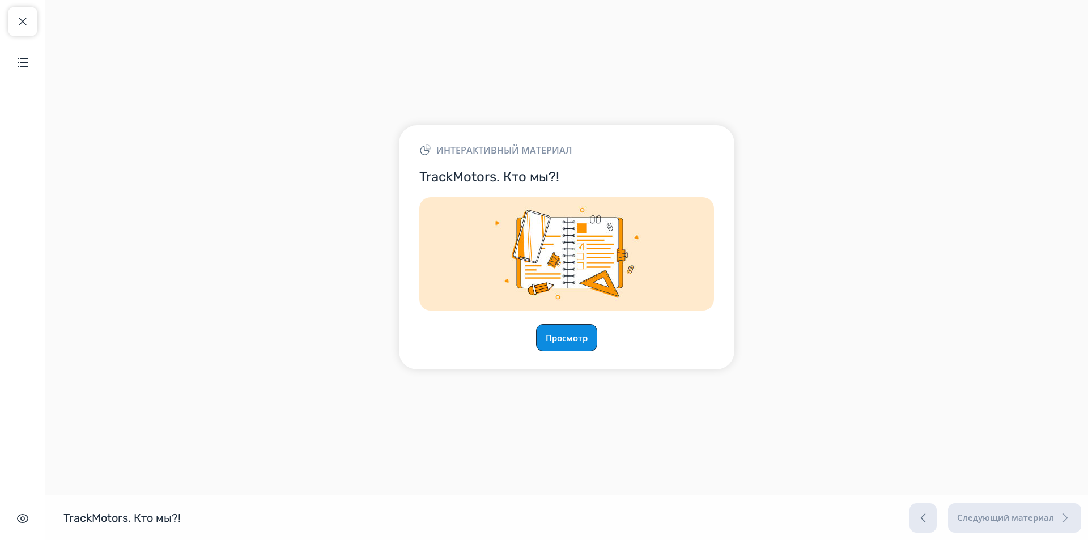
click at [573, 347] on button "Просмотр" at bounding box center [566, 337] width 61 height 27
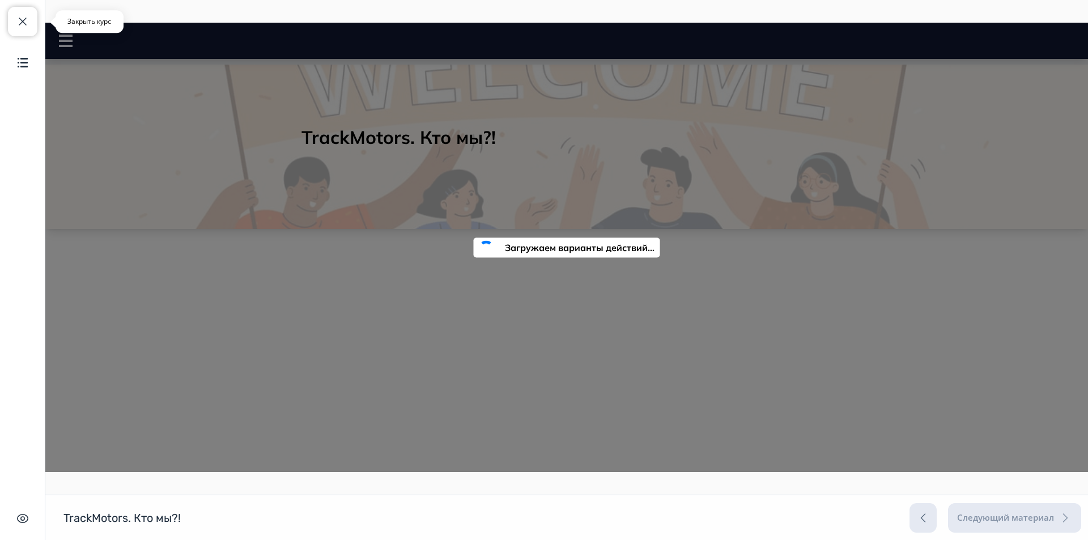
click at [33, 31] on button "Закрыть курс" at bounding box center [22, 21] width 29 height 29
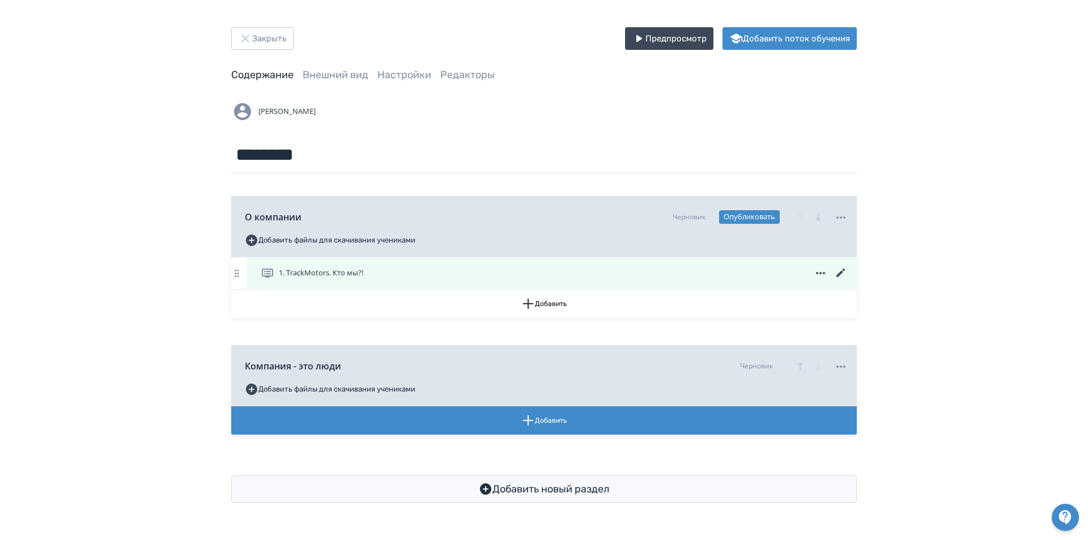
click at [785, 272] on div "1. TrackMotors. Кто мы?!" at bounding box center [554, 273] width 587 height 14
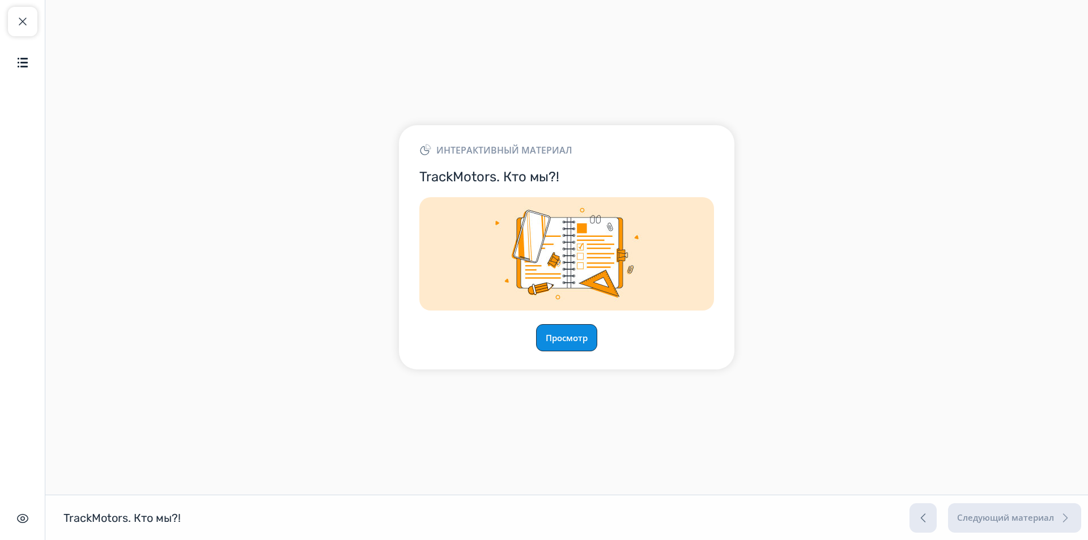
click at [563, 337] on button "Просмотр" at bounding box center [566, 337] width 61 height 27
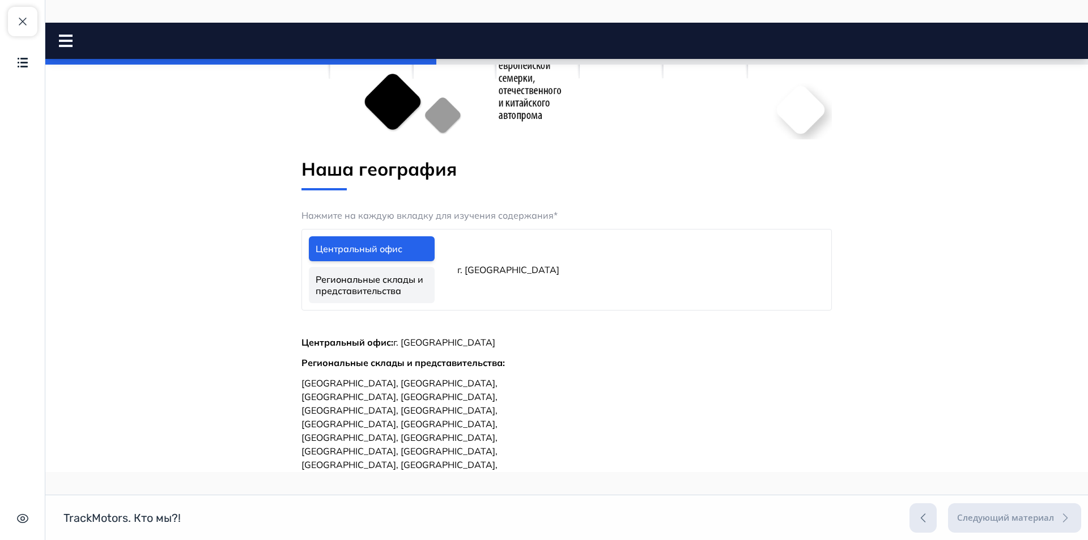
scroll to position [1020, 0]
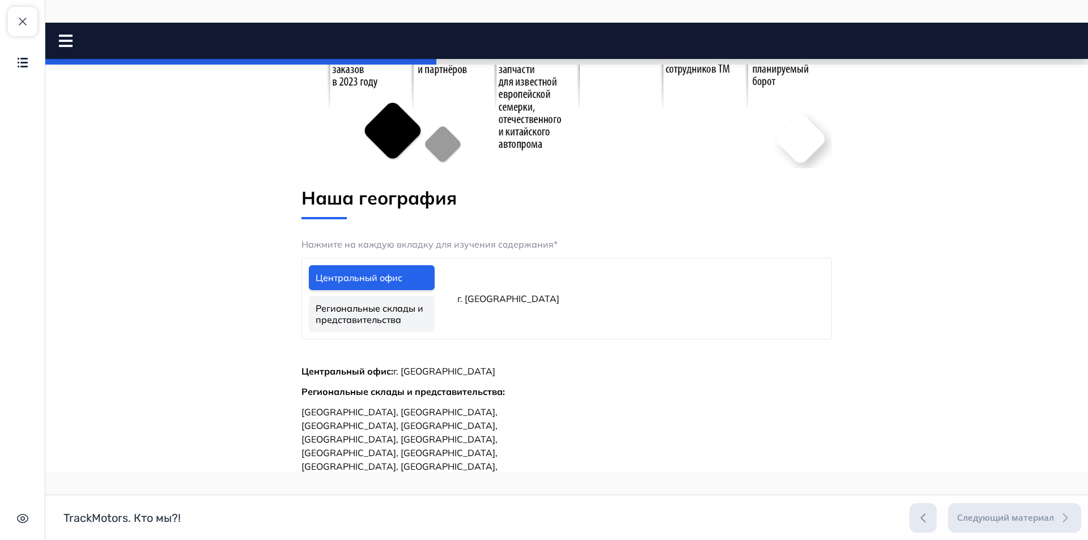
click at [395, 315] on link "Региональные склады и представительства" at bounding box center [372, 314] width 126 height 36
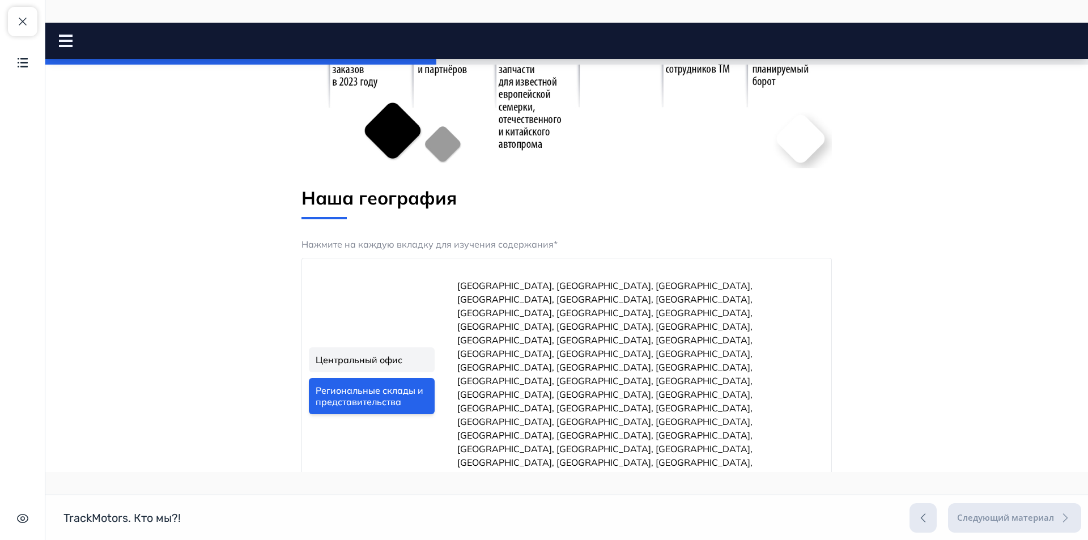
click at [393, 347] on link "Центральный офис" at bounding box center [372, 359] width 126 height 25
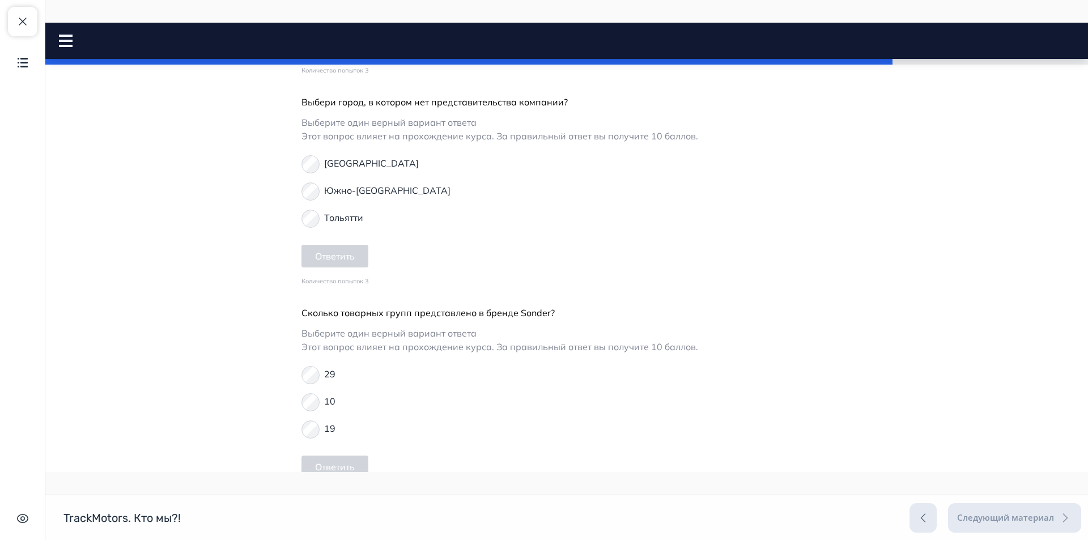
scroll to position [2523, 0]
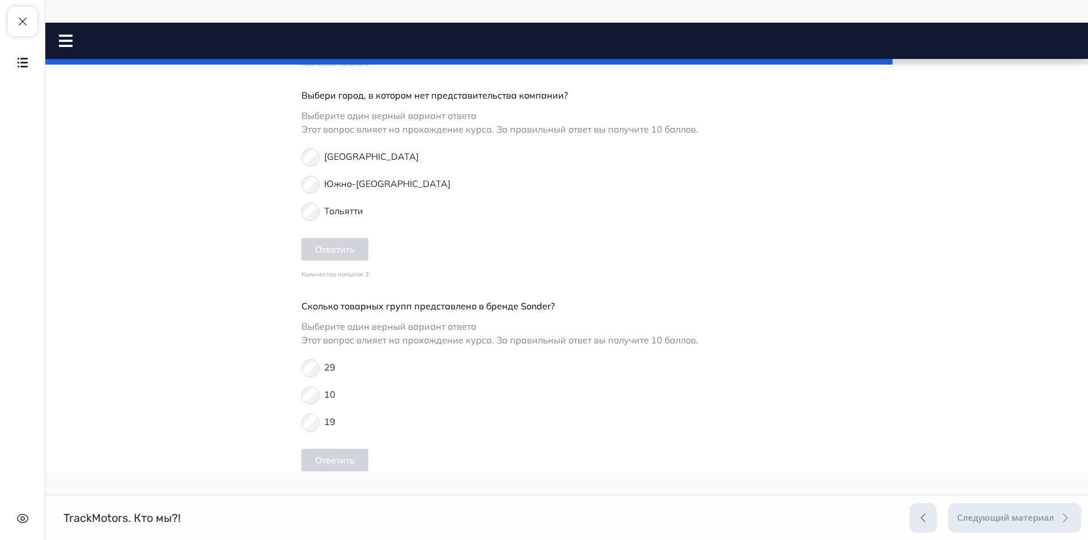
click at [583, 524] on button "Продолжить" at bounding box center [567, 535] width 92 height 23
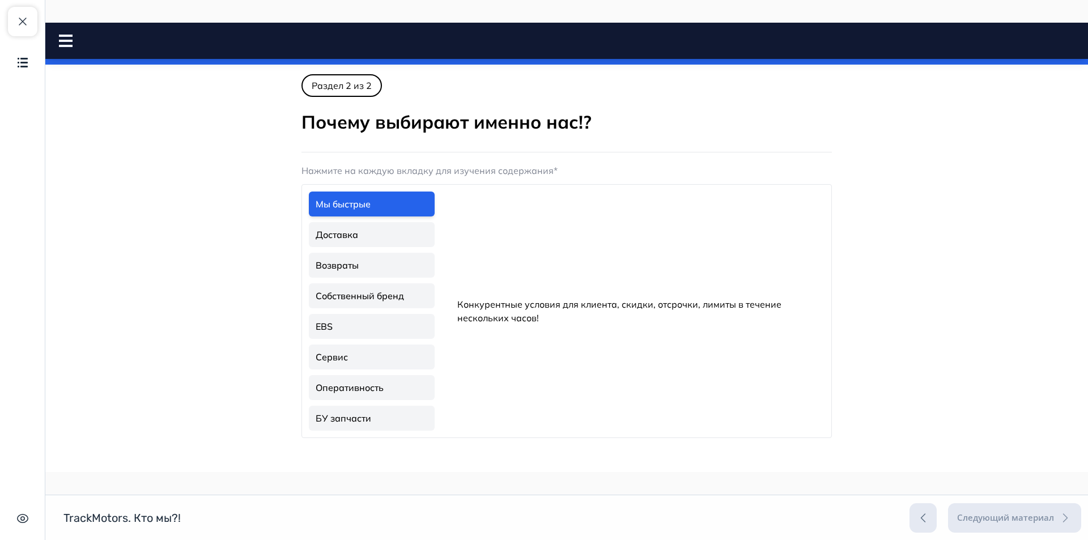
scroll to position [0, 0]
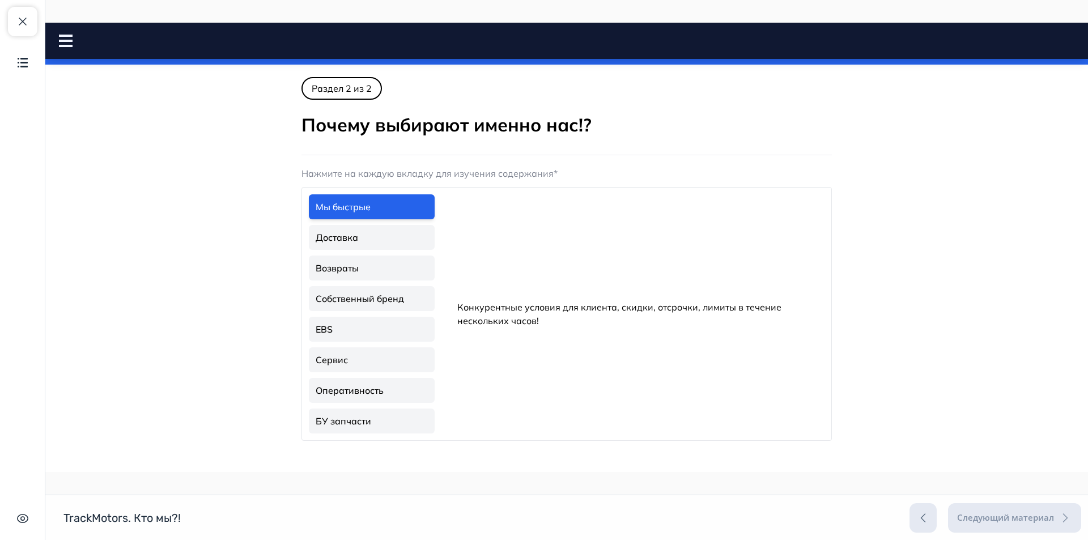
click at [388, 235] on link "Доставка" at bounding box center [372, 237] width 126 height 25
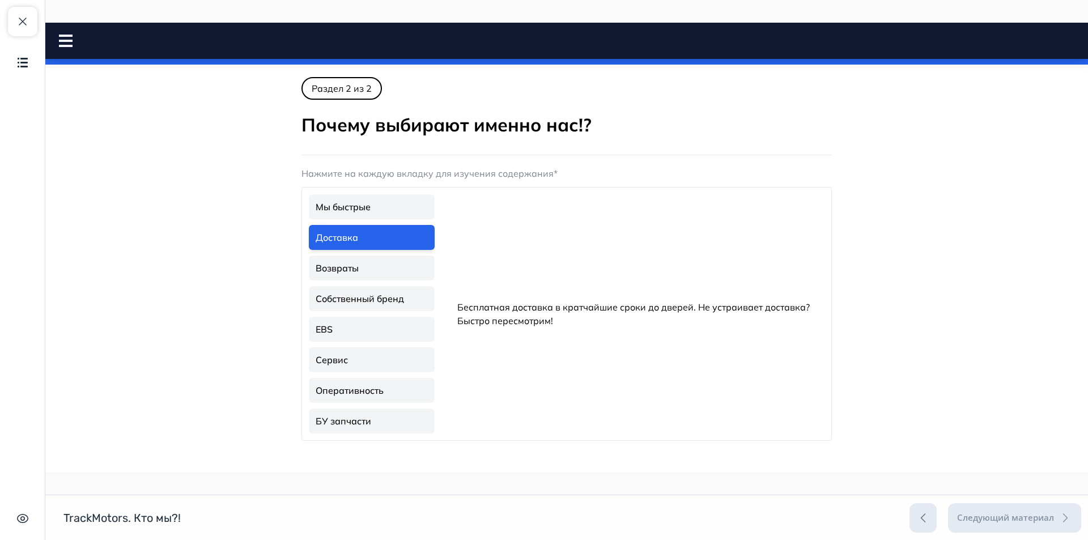
click at [379, 270] on link "Возвраты" at bounding box center [372, 268] width 126 height 25
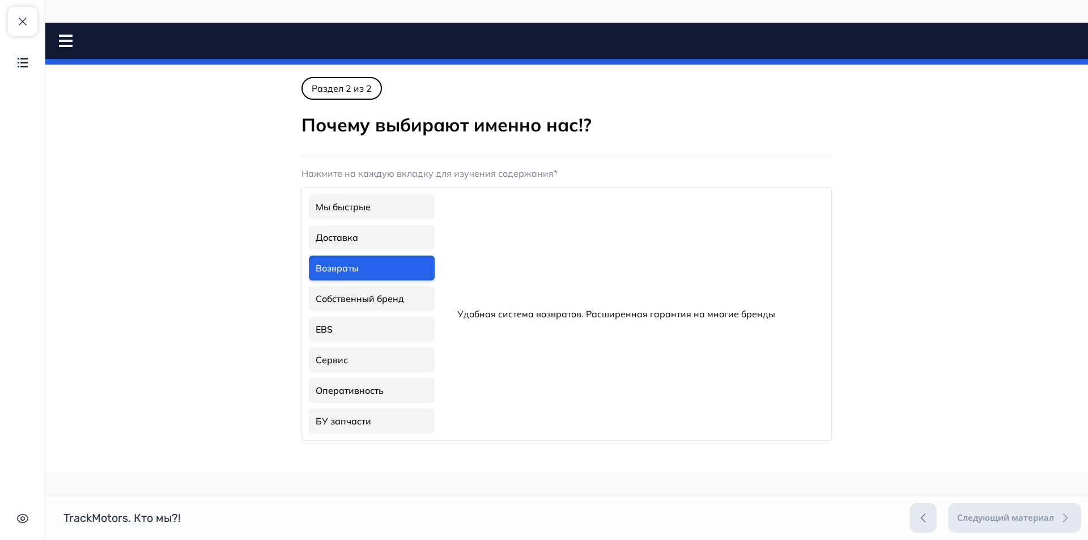
click at [373, 298] on link "Собственный бренд" at bounding box center [372, 298] width 126 height 25
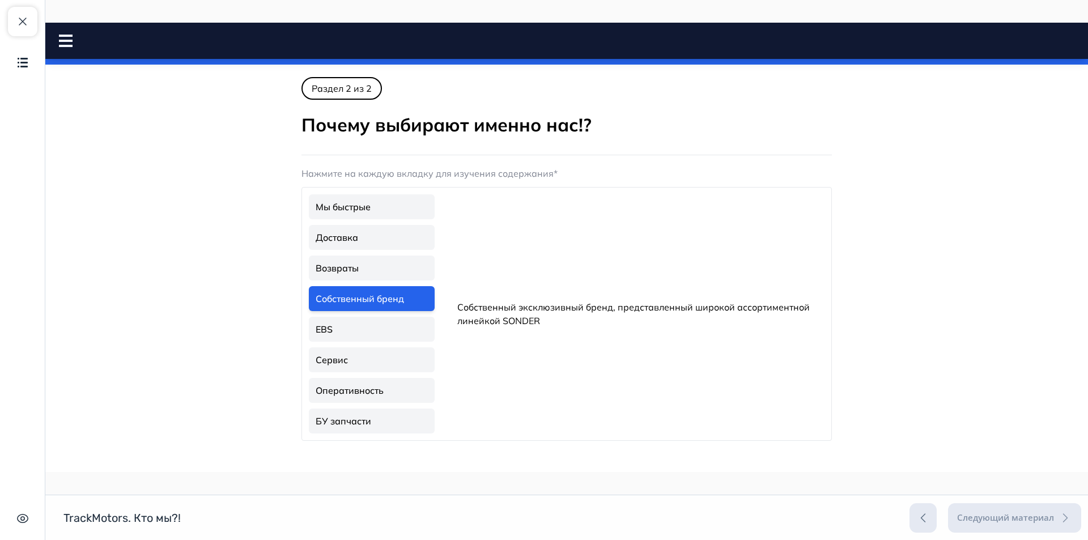
click at [374, 326] on link "EBS" at bounding box center [372, 329] width 126 height 25
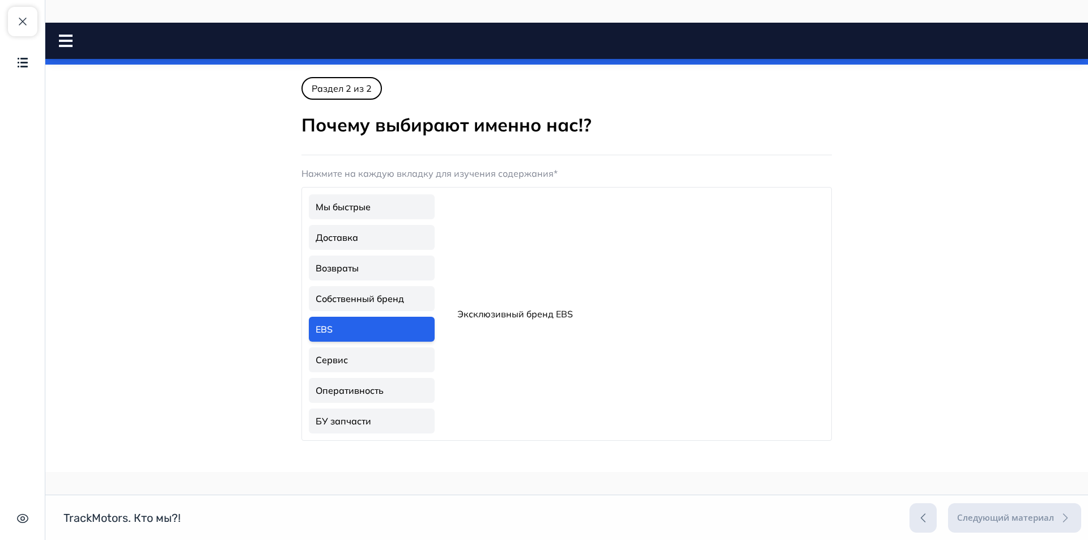
click at [376, 349] on link "Сервис" at bounding box center [372, 359] width 126 height 25
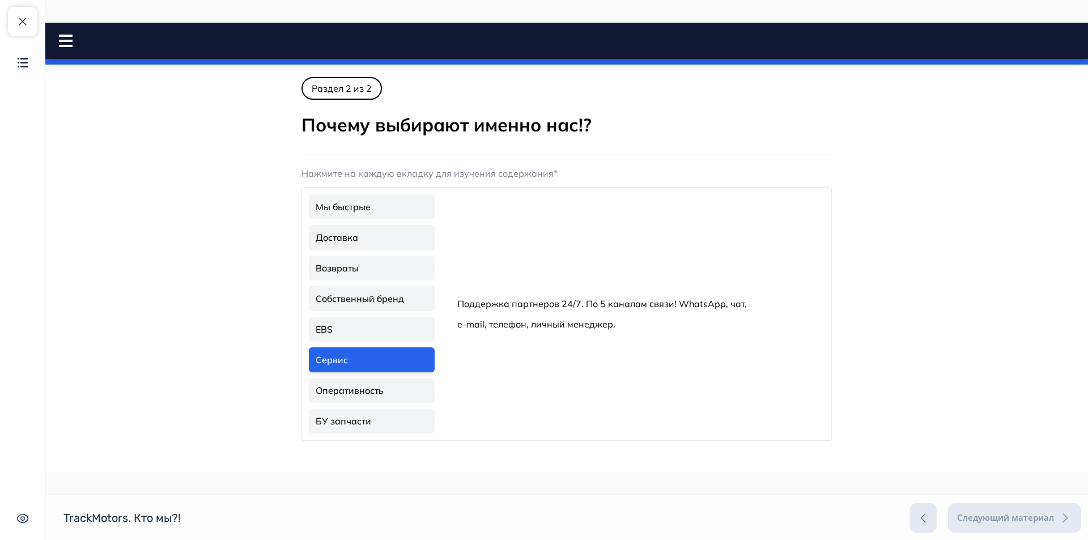
click at [370, 384] on link "Оперативность" at bounding box center [372, 390] width 126 height 25
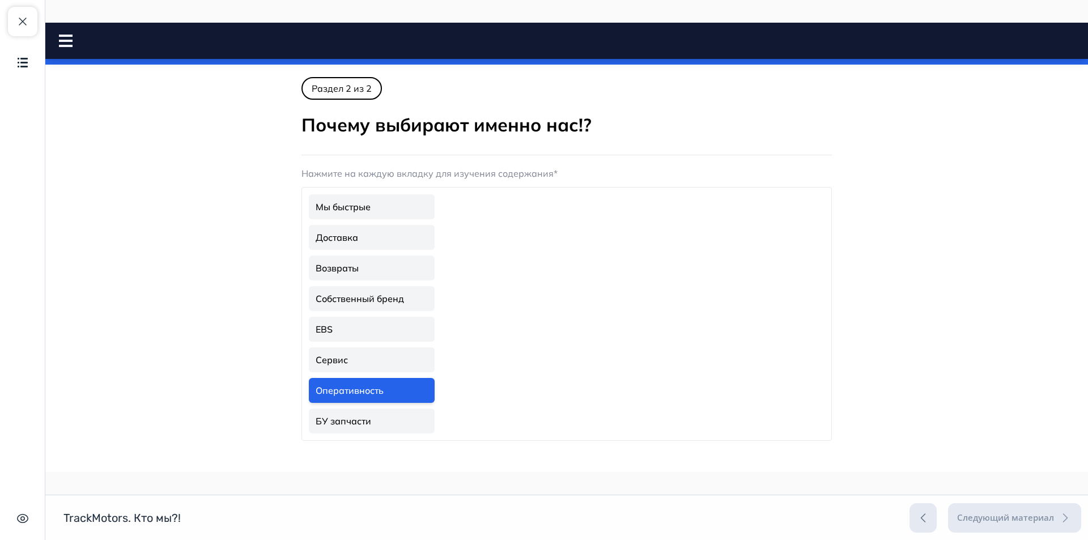
click at [371, 409] on link "БУ запчасти" at bounding box center [372, 421] width 126 height 25
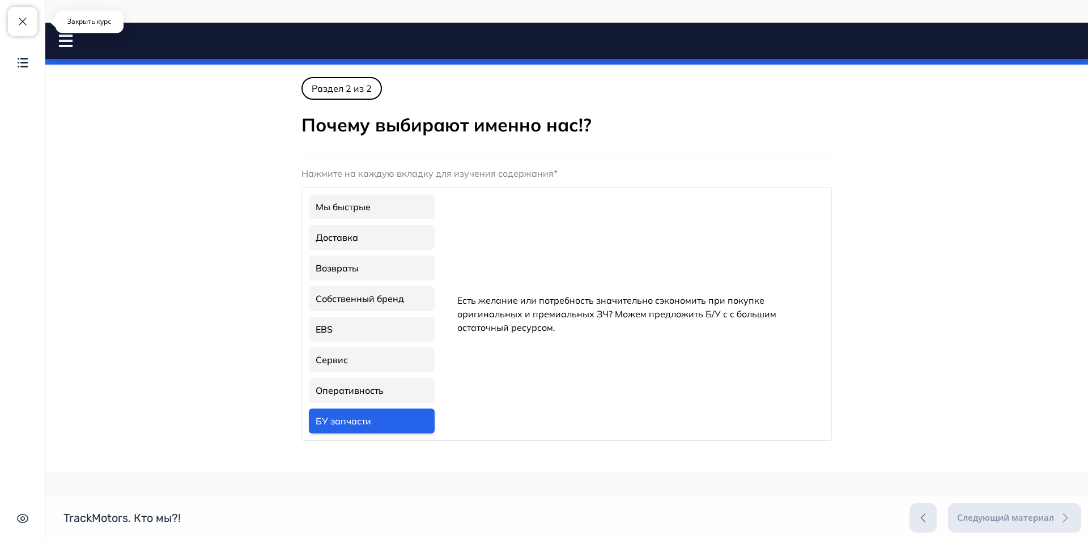
click at [29, 19] on span "button" at bounding box center [23, 22] width 14 height 14
